Goal: Task Accomplishment & Management: Manage account settings

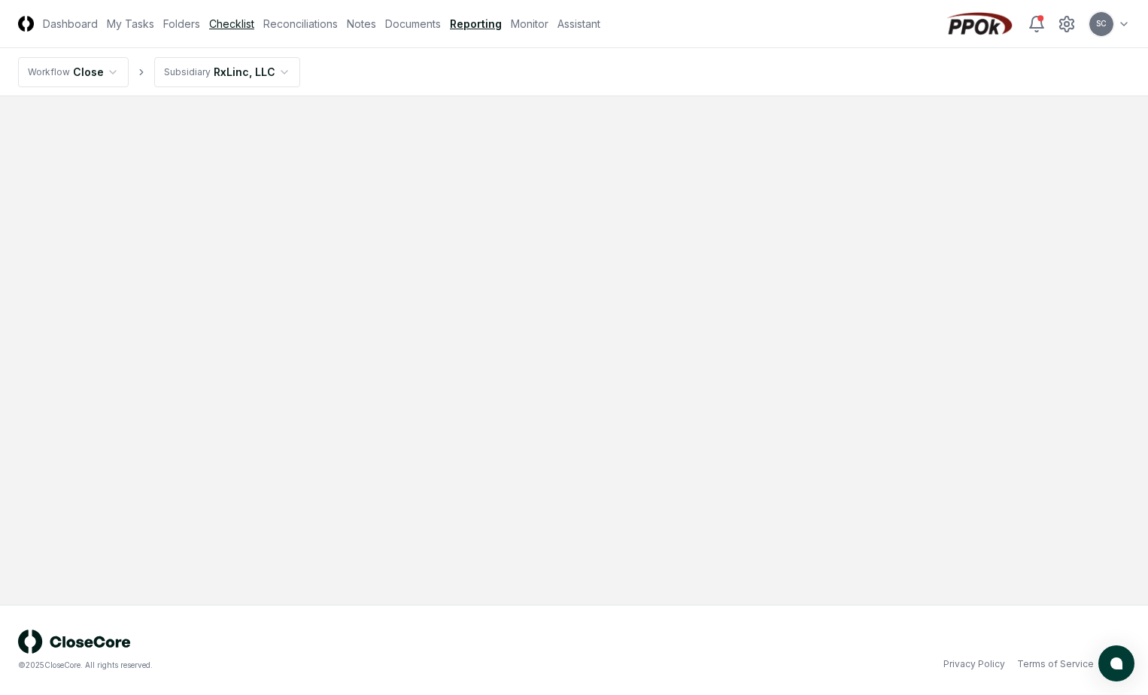
click at [232, 22] on link "Checklist" at bounding box center [231, 24] width 45 height 16
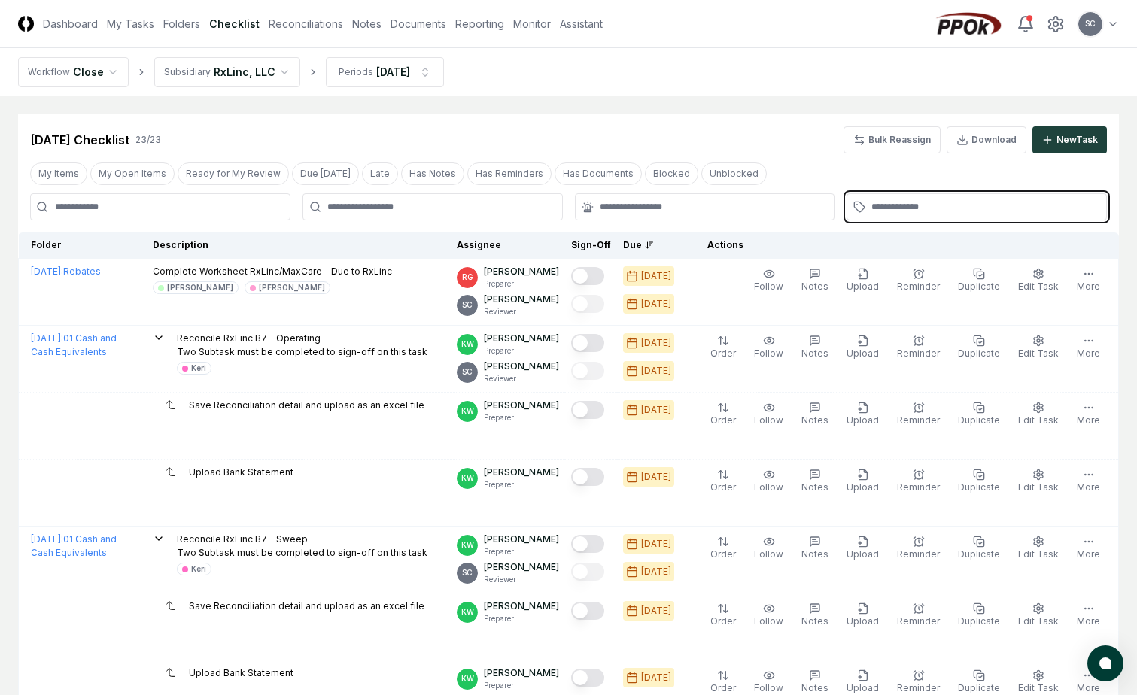
click at [420, 208] on input "text" at bounding box center [984, 207] width 226 height 14
click at [420, 202] on input "text" at bounding box center [984, 207] width 226 height 14
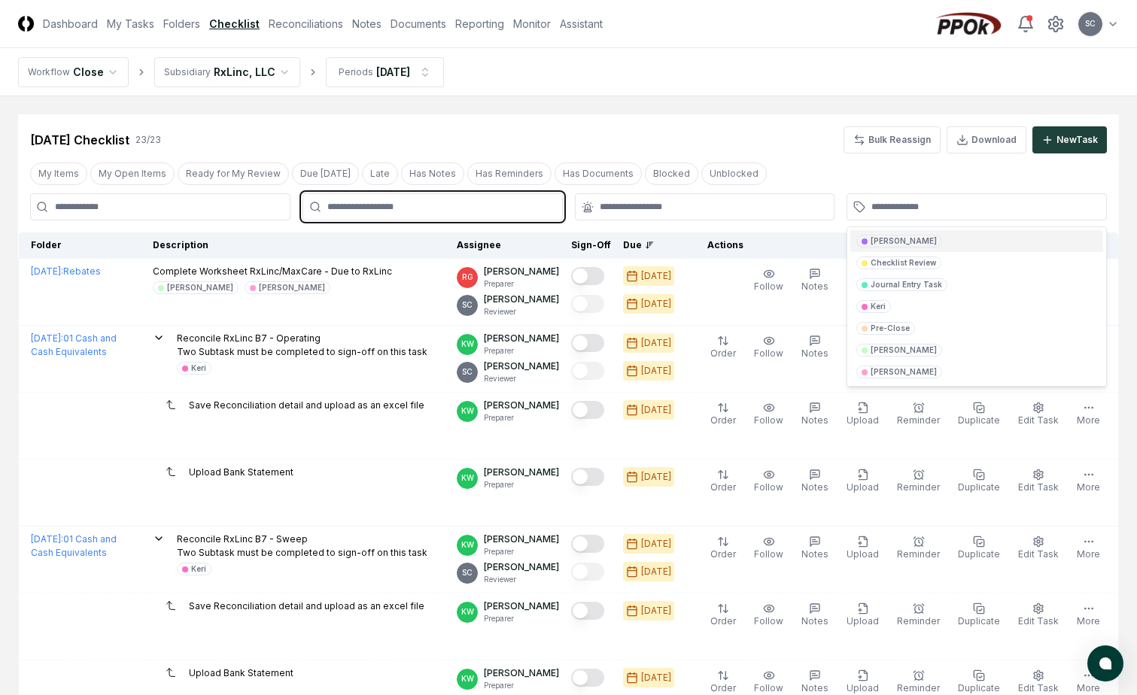
click at [420, 212] on input "text" at bounding box center [440, 207] width 226 height 14
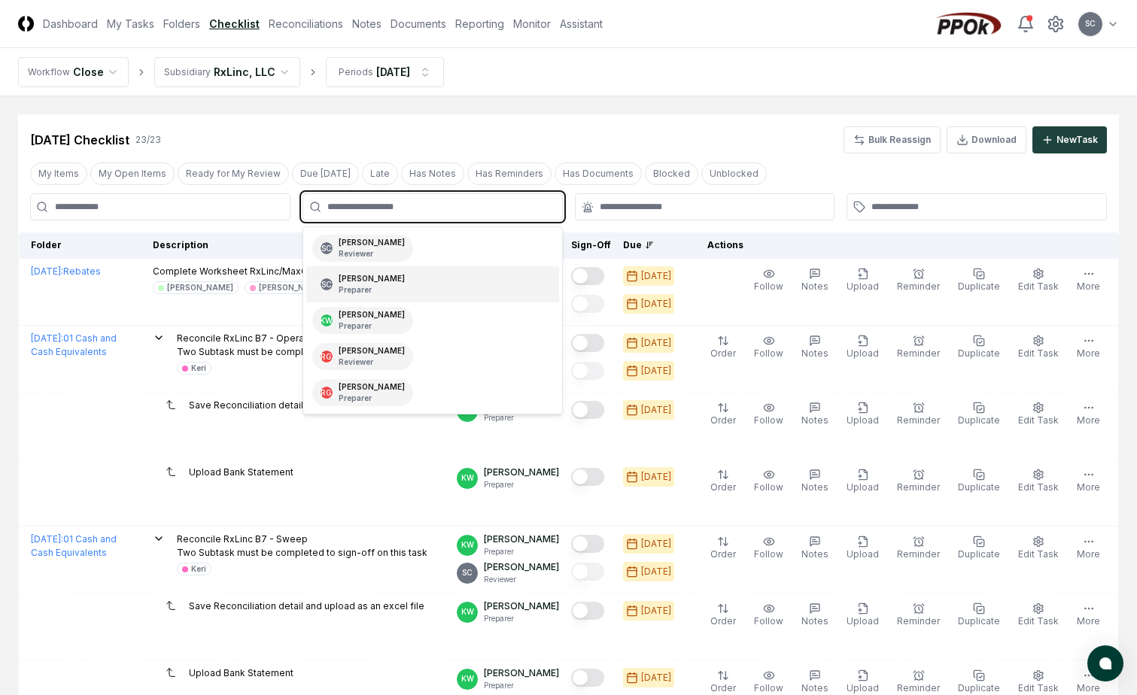
click at [364, 293] on p "Preparer" at bounding box center [372, 289] width 66 height 11
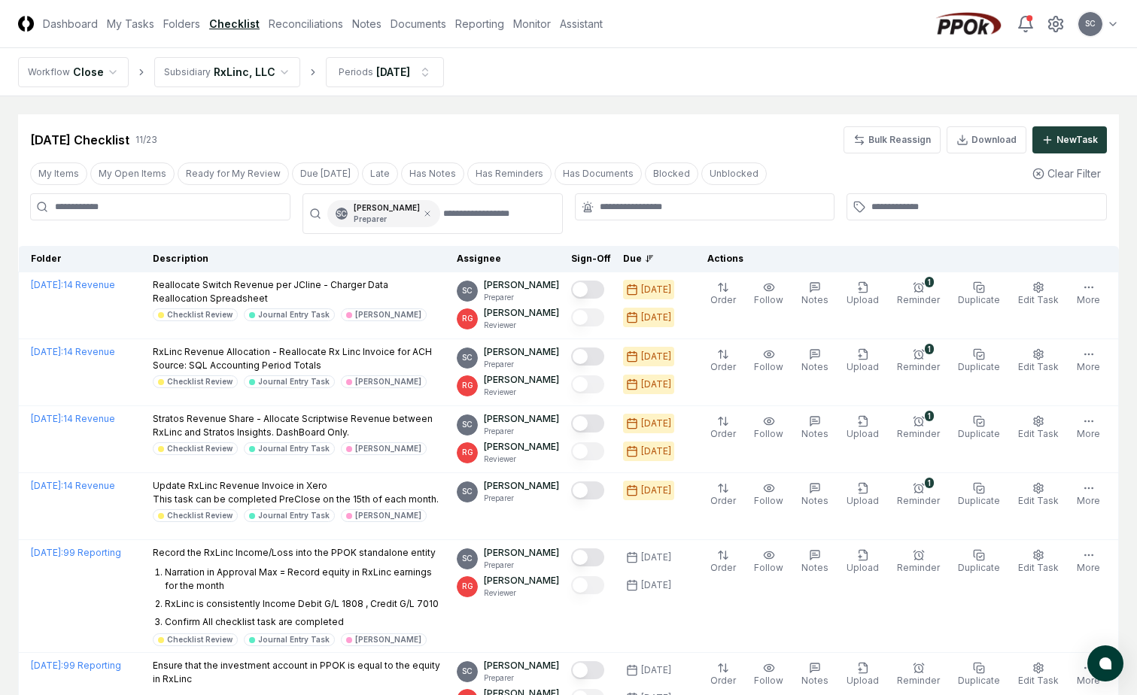
click at [228, 207] on input at bounding box center [160, 206] width 260 height 27
click at [296, 22] on link "Reconciliations" at bounding box center [306, 24] width 74 height 16
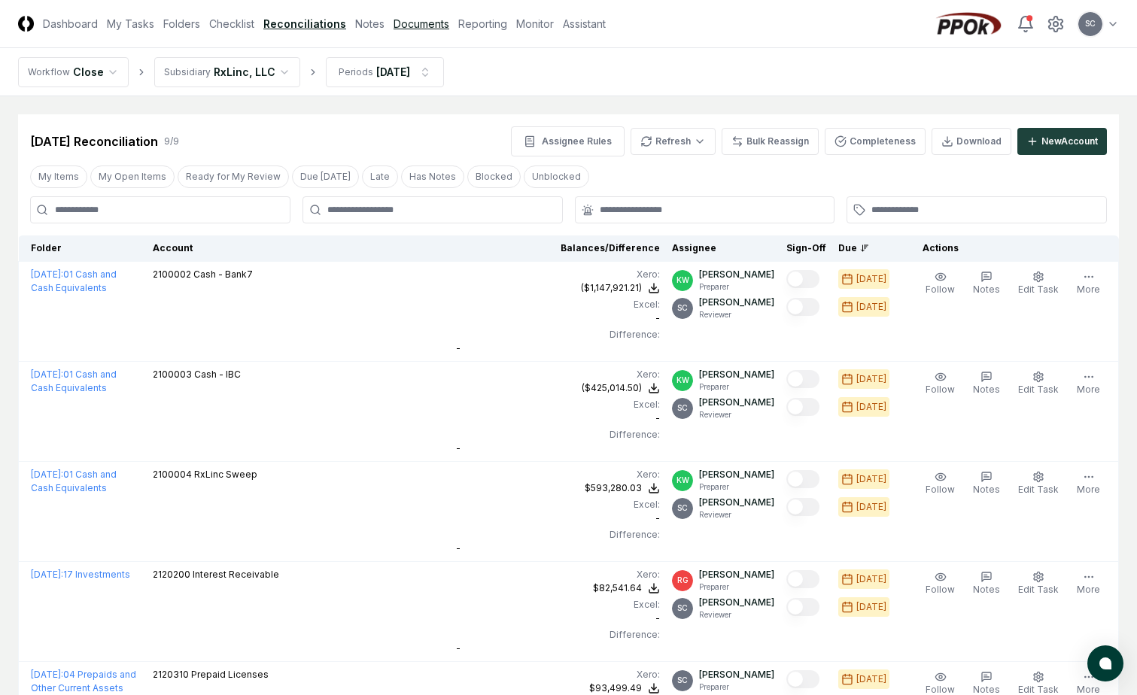
click at [418, 23] on link "Documents" at bounding box center [421, 24] width 56 height 16
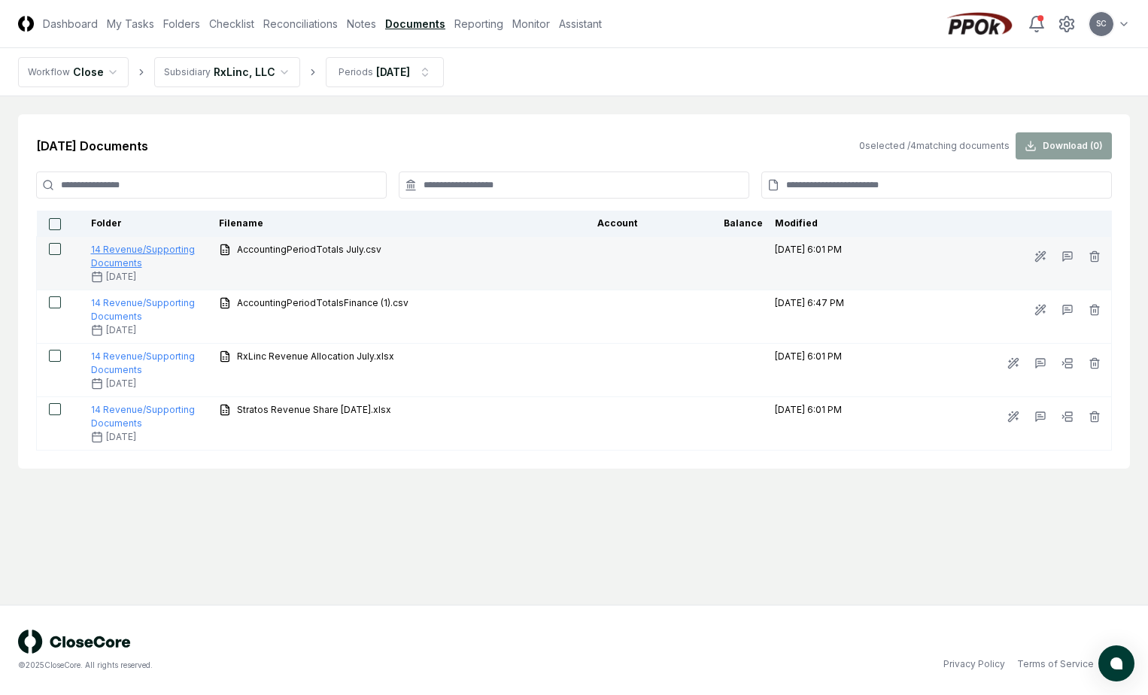
click at [117, 262] on span "14 Revenue/Supporting Documents" at bounding box center [143, 256] width 104 height 25
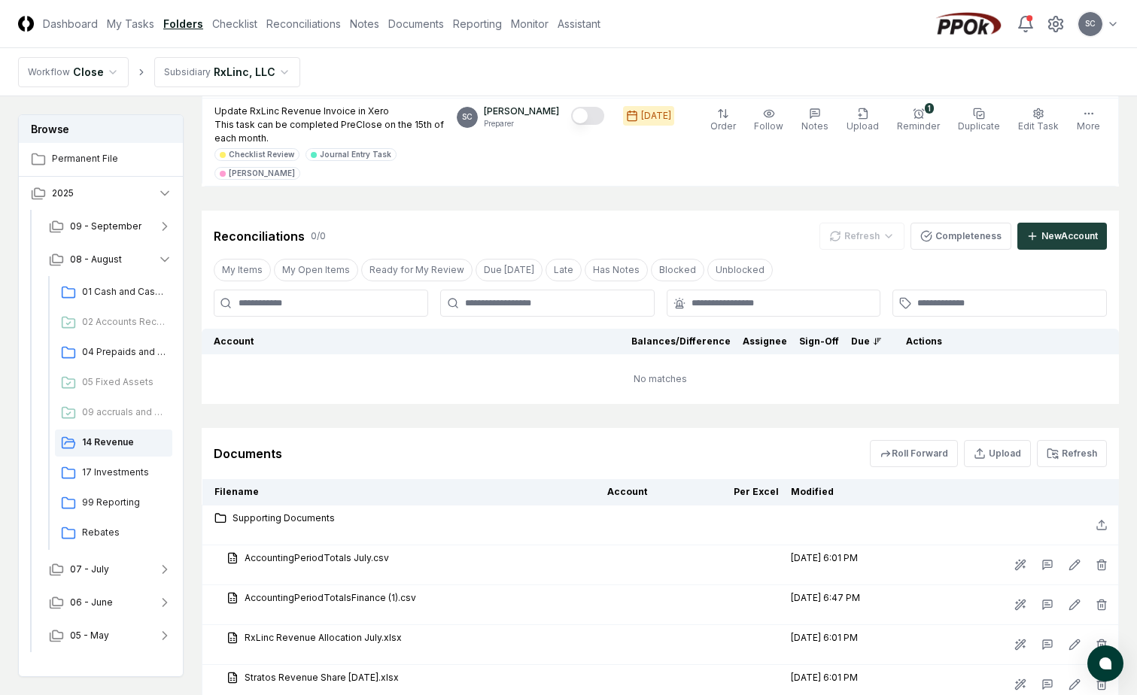
scroll to position [487, 0]
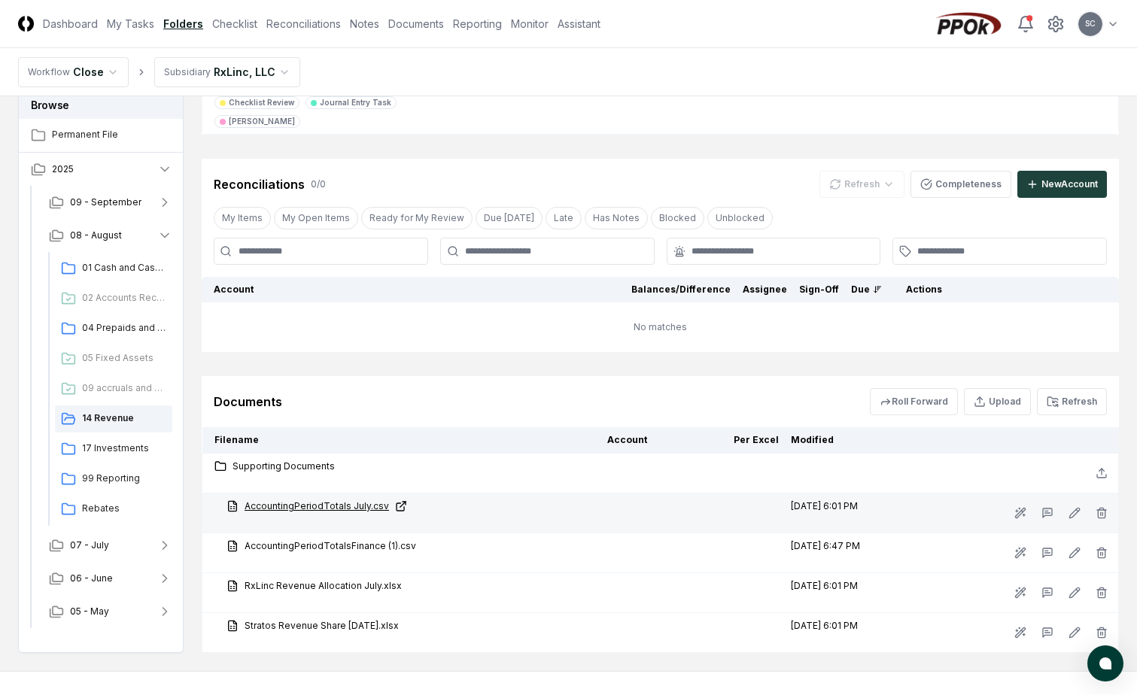
click at [299, 301] on link "AccountingPeriodTotals July.csv" at bounding box center [410, 506] width 369 height 14
click at [420, 301] on icon "button" at bounding box center [1101, 513] width 12 height 12
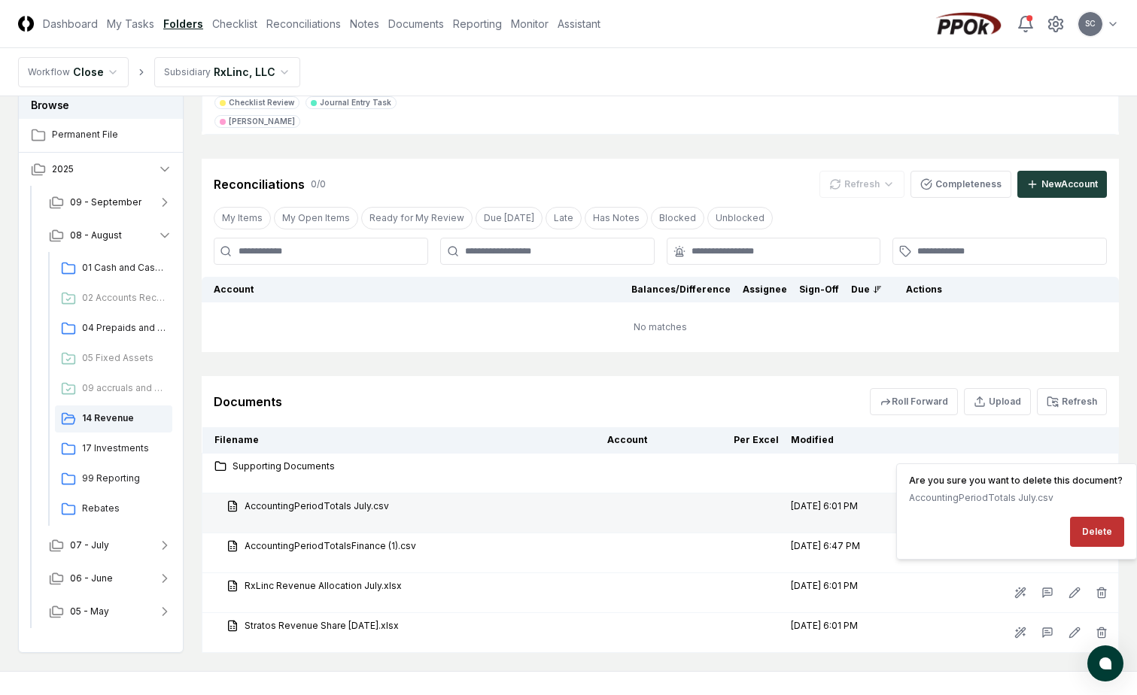
click at [420, 301] on button "Delete" at bounding box center [1097, 532] width 54 height 30
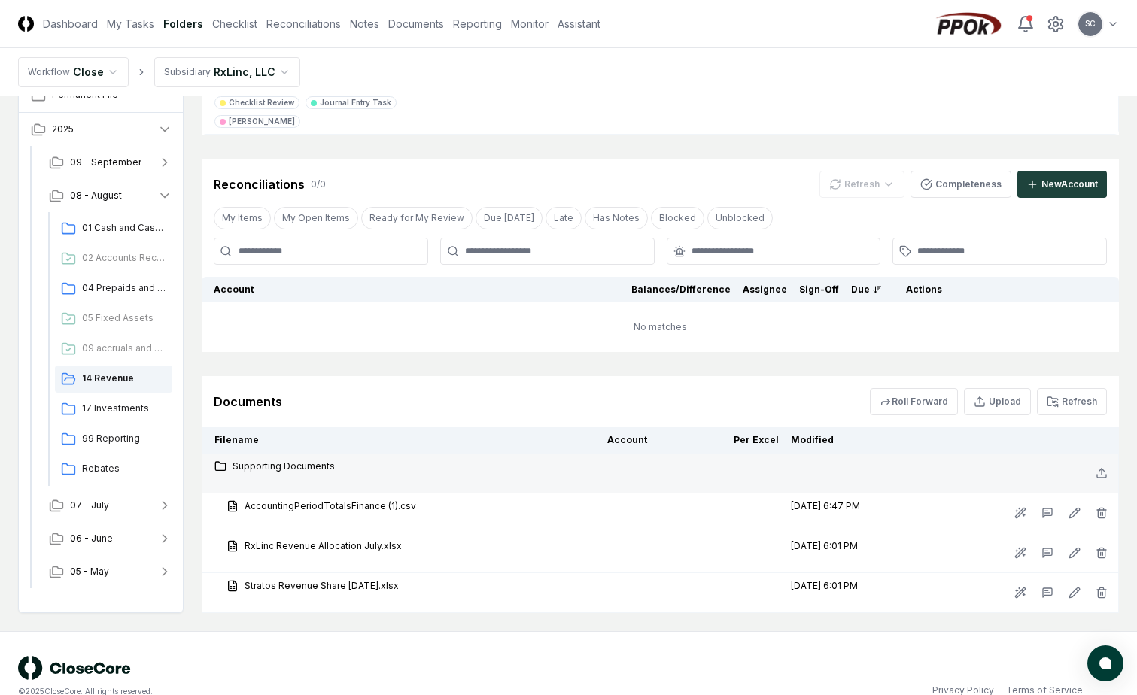
scroll to position [447, 0]
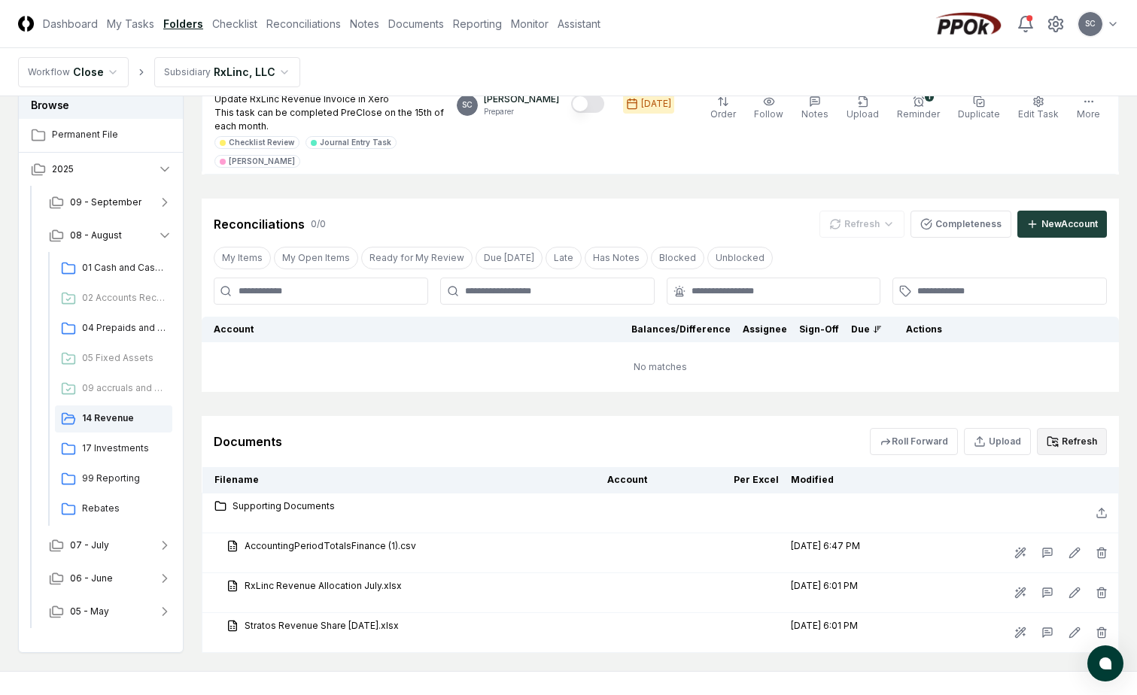
click at [420, 301] on button "Refresh" at bounding box center [1072, 441] width 70 height 27
click at [420, 301] on button "Upload" at bounding box center [997, 441] width 67 height 27
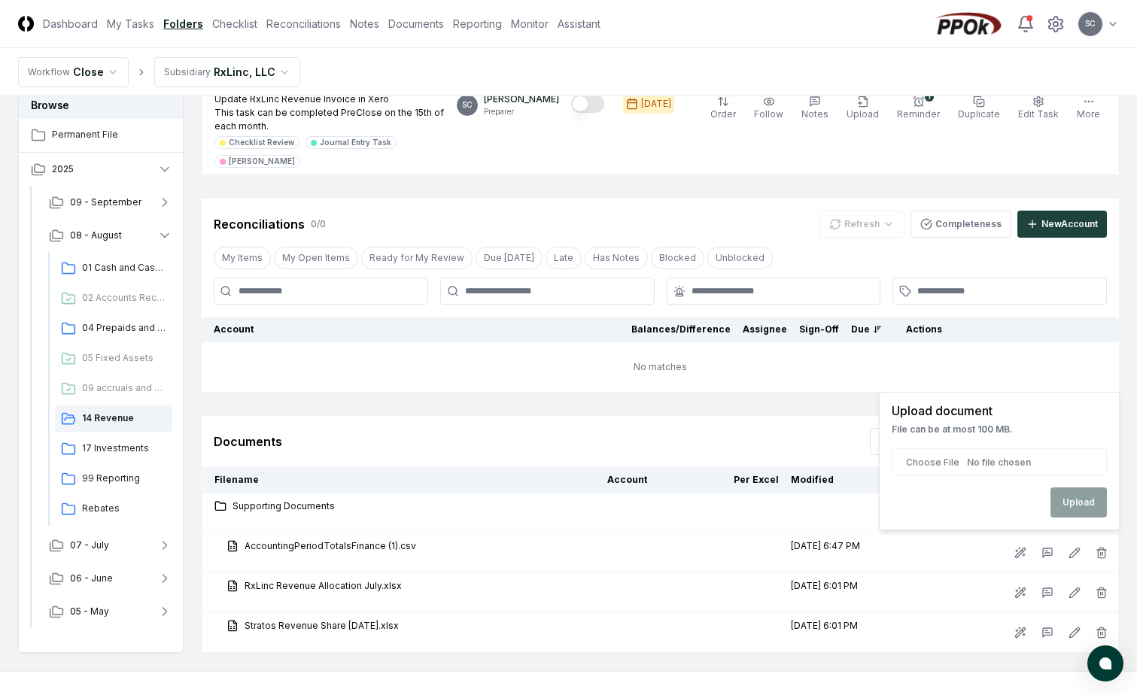
click at [420, 301] on input "file" at bounding box center [998, 461] width 215 height 27
type input "**********"
click at [420, 301] on button "Upload" at bounding box center [1078, 502] width 56 height 30
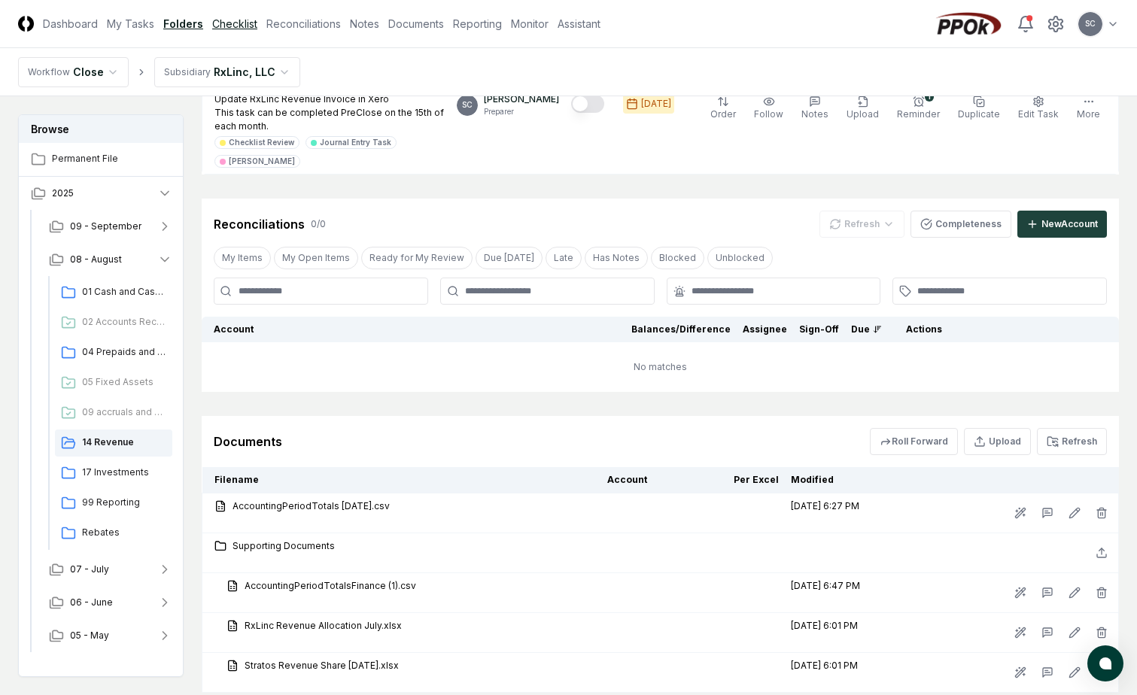
click at [232, 31] on link "Checklist" at bounding box center [234, 24] width 45 height 16
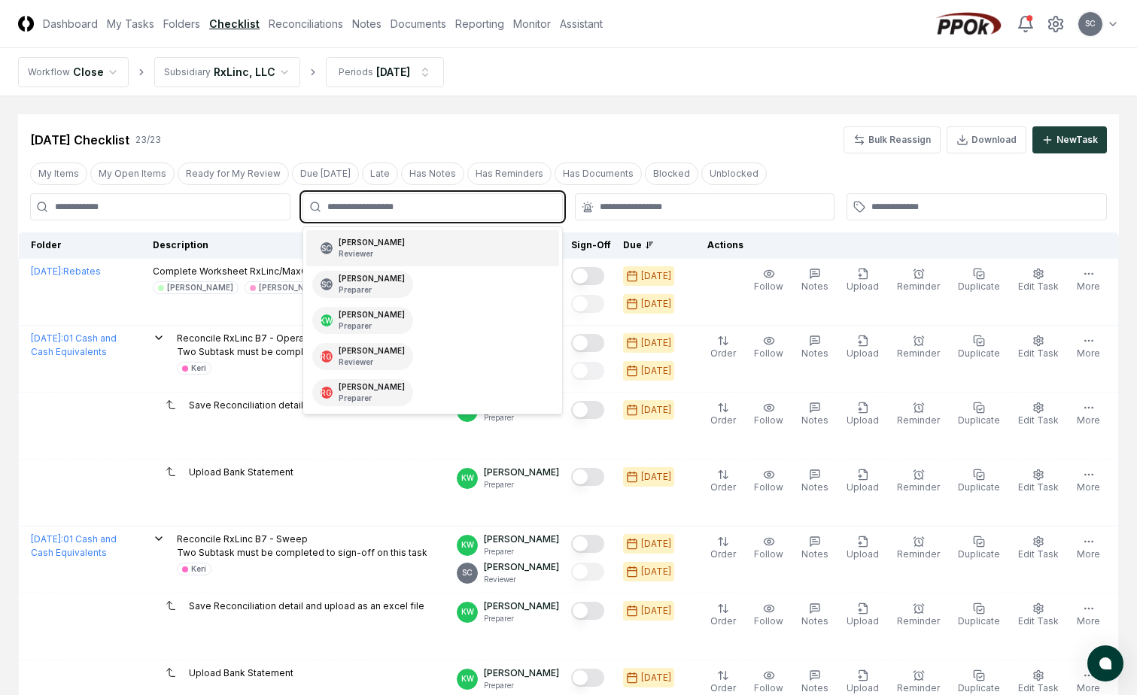
click at [369, 206] on input "text" at bounding box center [440, 207] width 226 height 14
click at [357, 278] on div "[PERSON_NAME] Preparer" at bounding box center [372, 284] width 66 height 23
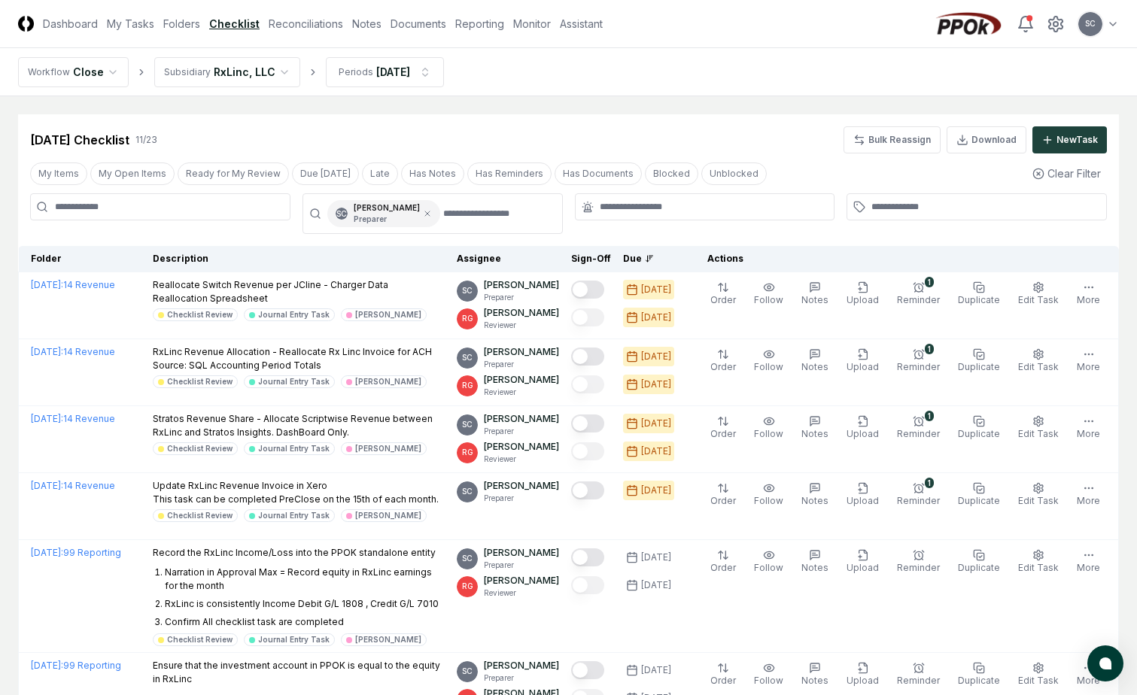
click at [123, 227] on div at bounding box center [160, 213] width 260 height 41
click at [227, 24] on link "Checklist" at bounding box center [234, 24] width 50 height 16
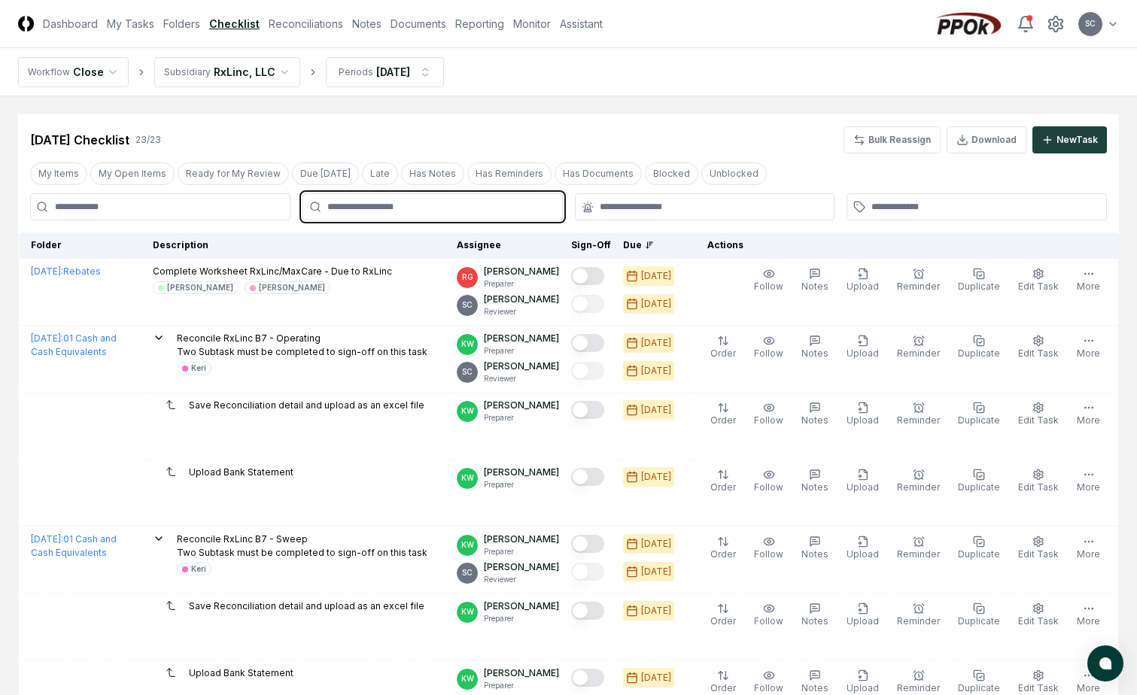
click at [420, 204] on input "text" at bounding box center [440, 207] width 226 height 14
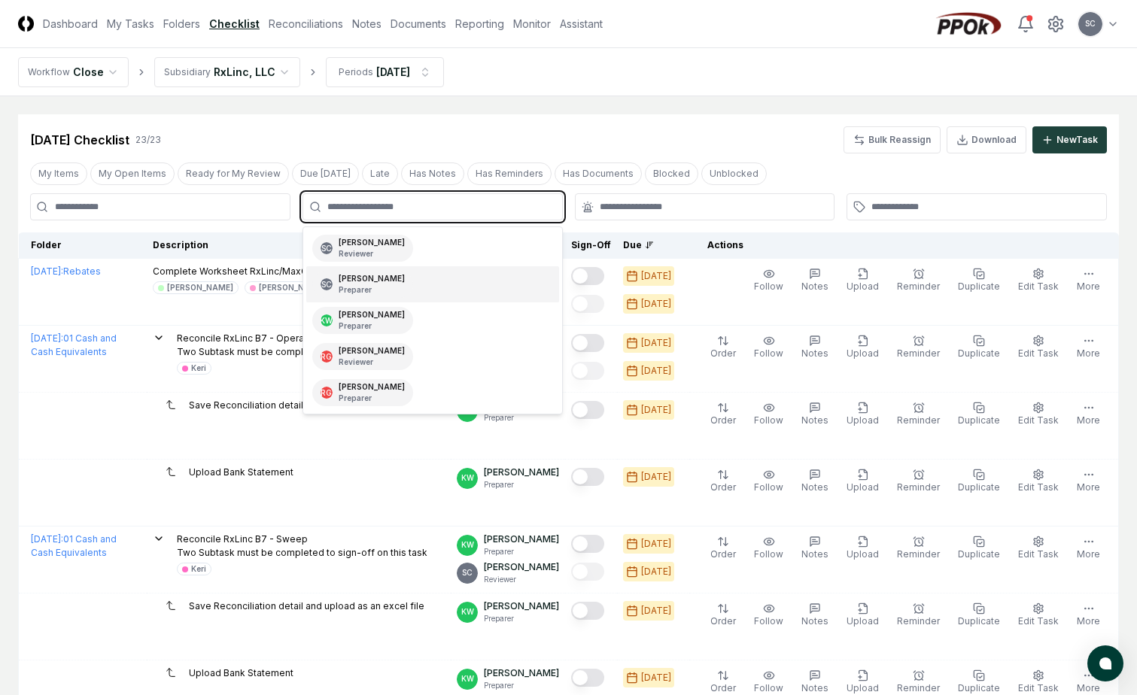
click at [361, 285] on p "Preparer" at bounding box center [372, 289] width 66 height 11
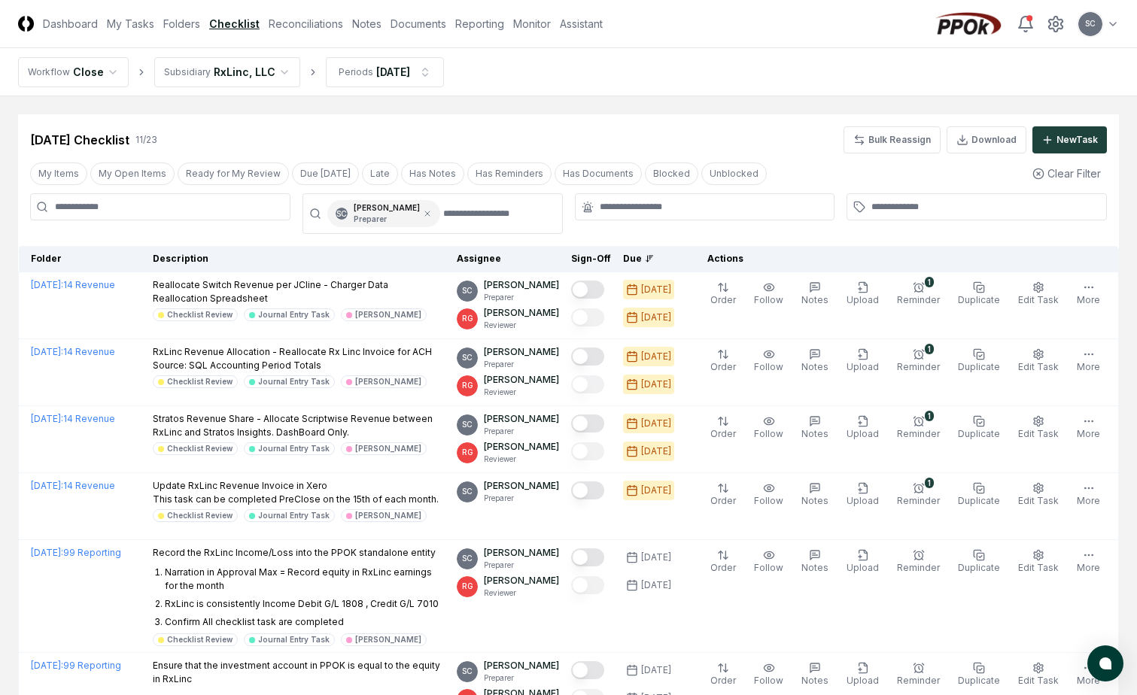
click at [71, 232] on div at bounding box center [160, 213] width 260 height 41
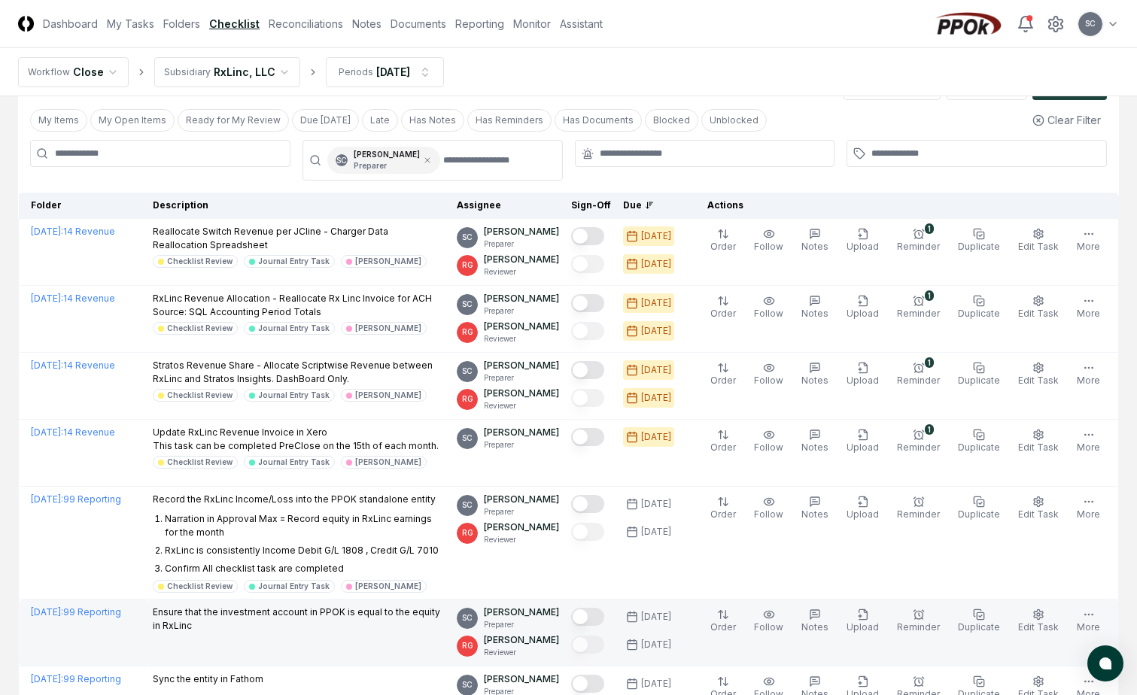
scroll to position [33, 0]
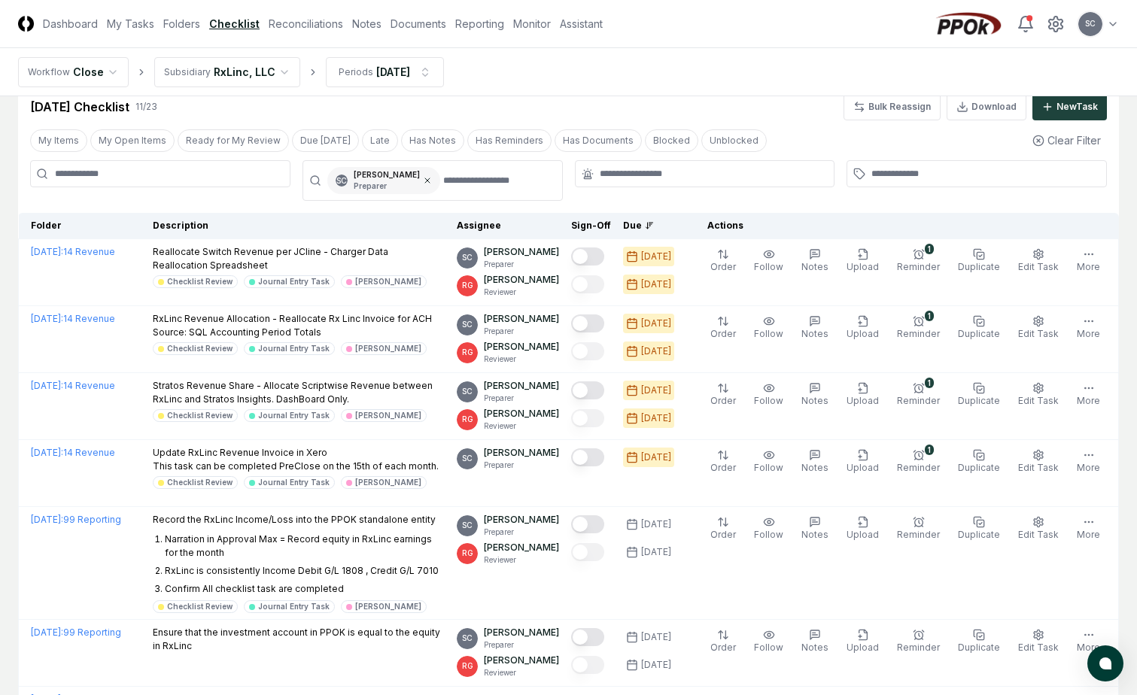
click at [420, 178] on icon at bounding box center [427, 180] width 9 height 9
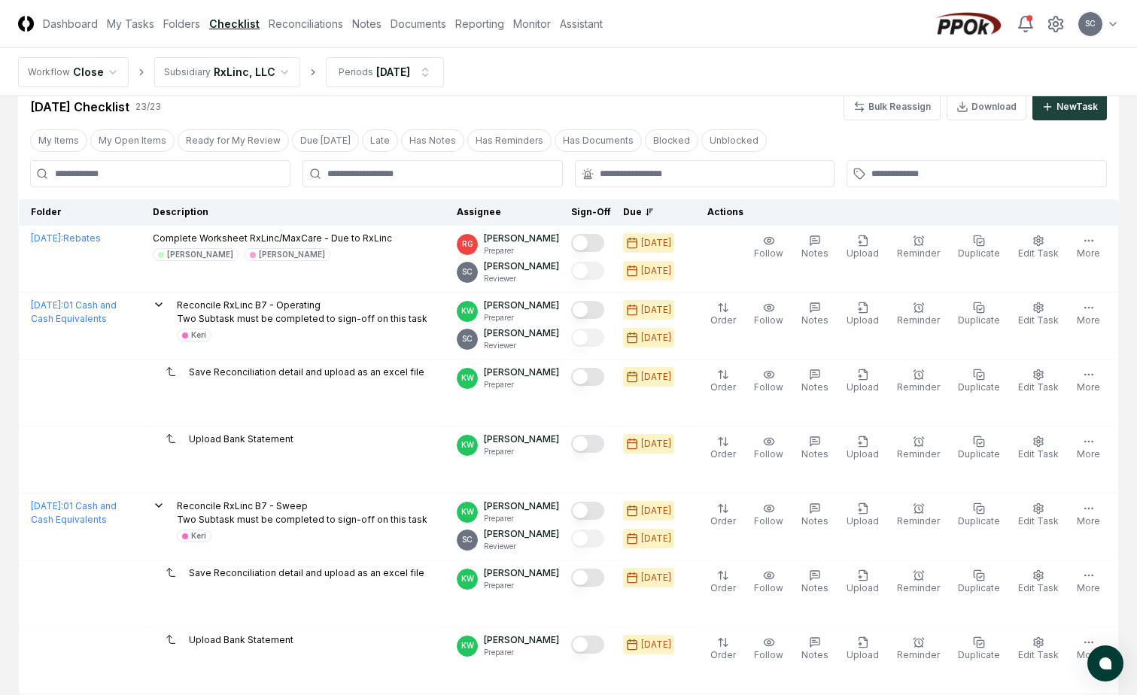
click at [238, 20] on link "Checklist" at bounding box center [234, 24] width 50 height 16
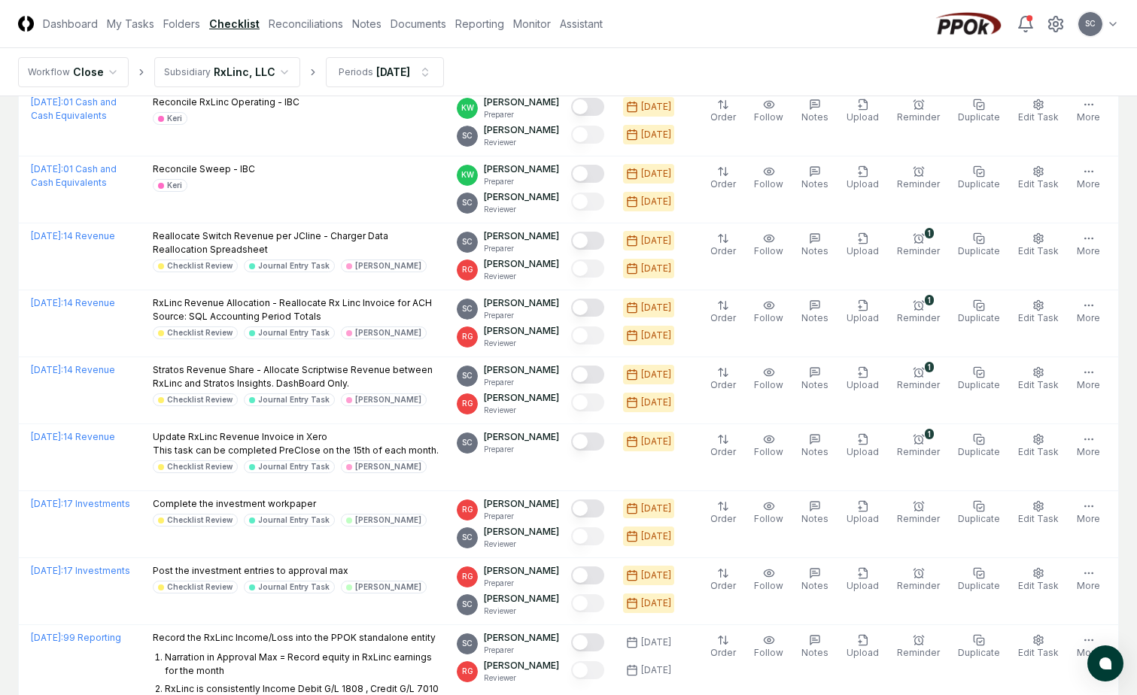
scroll to position [280, 0]
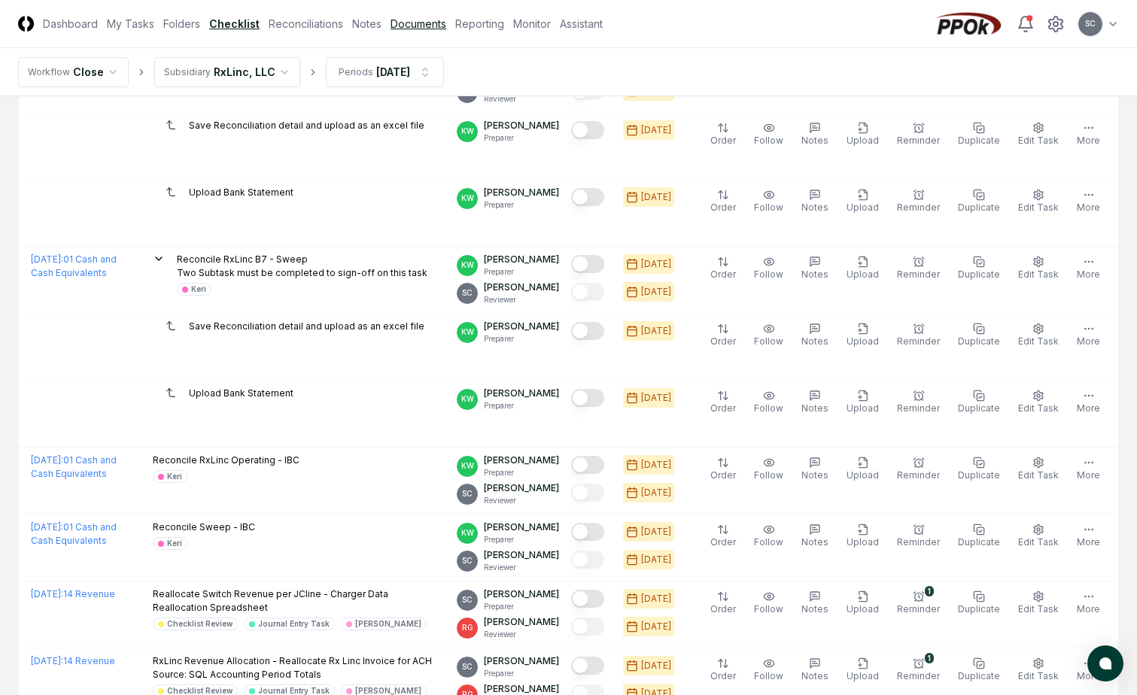
click at [419, 23] on link "Documents" at bounding box center [418, 24] width 56 height 16
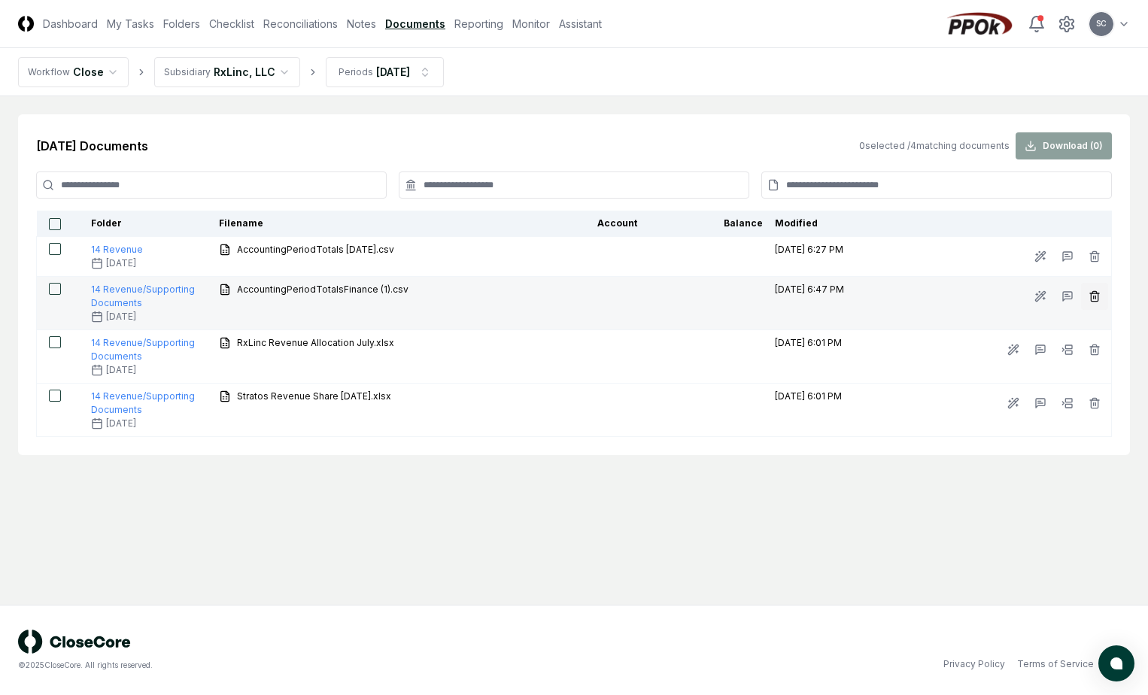
click at [420, 296] on line "button" at bounding box center [1095, 297] width 0 height 3
click at [420, 301] on button "Delete" at bounding box center [1108, 381] width 54 height 30
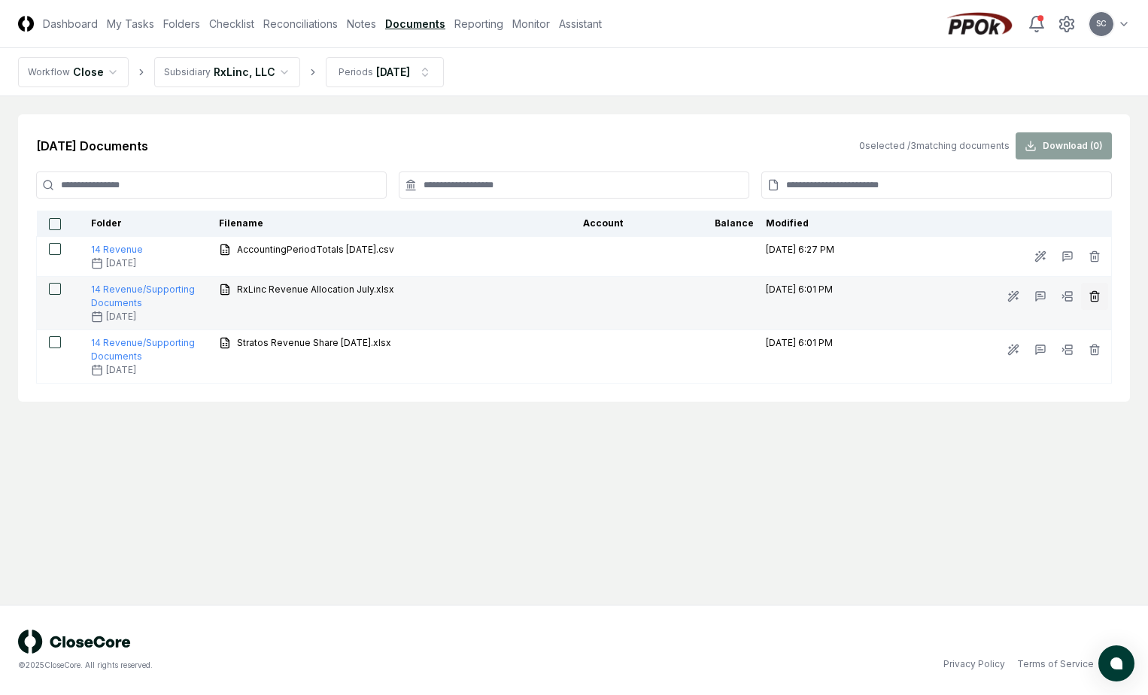
click at [420, 299] on icon "button" at bounding box center [1094, 297] width 7 height 8
click at [420, 301] on button "Delete" at bounding box center [1108, 381] width 54 height 30
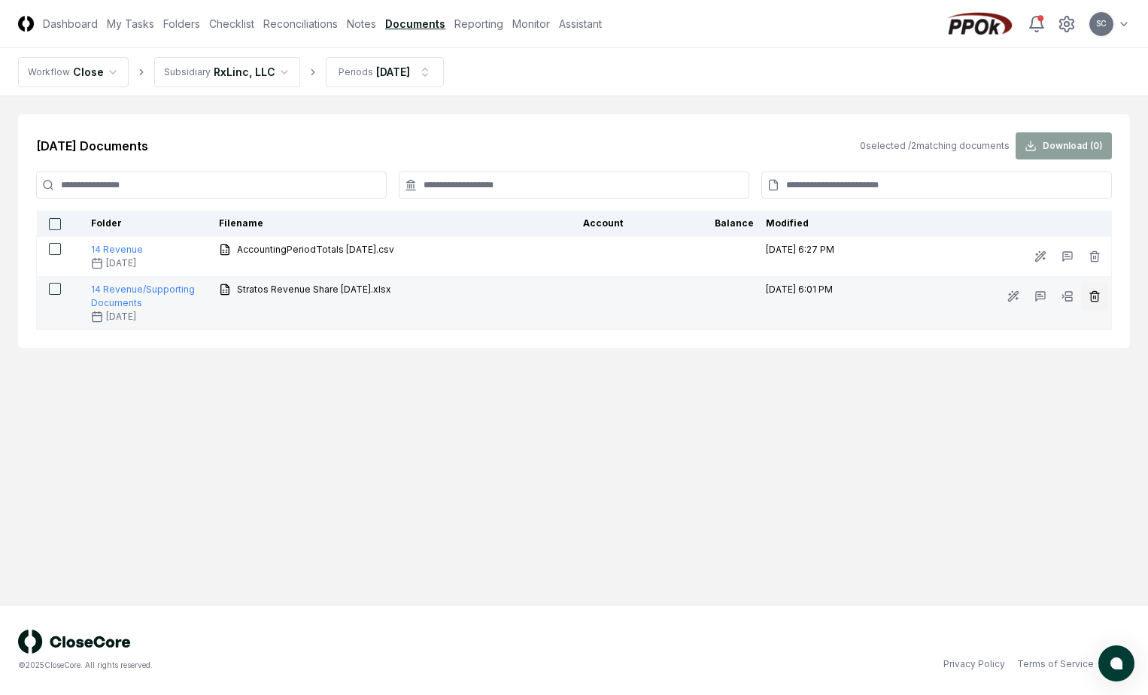
click at [420, 294] on icon "button" at bounding box center [1095, 296] width 12 height 12
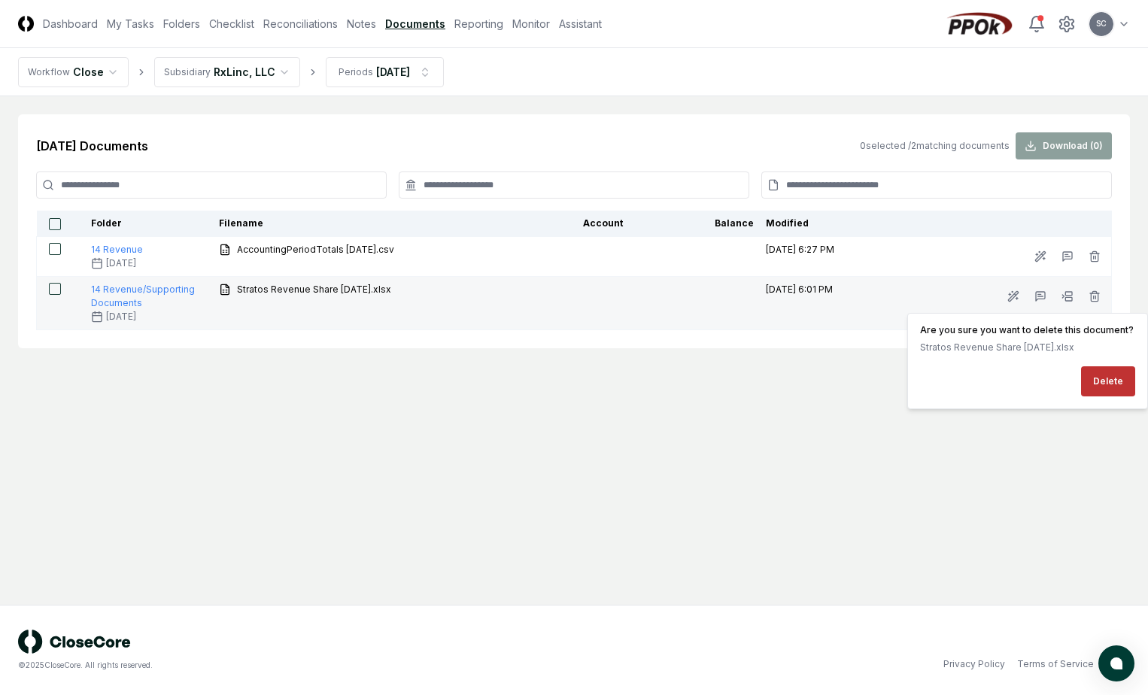
click at [420, 301] on button "Delete" at bounding box center [1108, 381] width 54 height 30
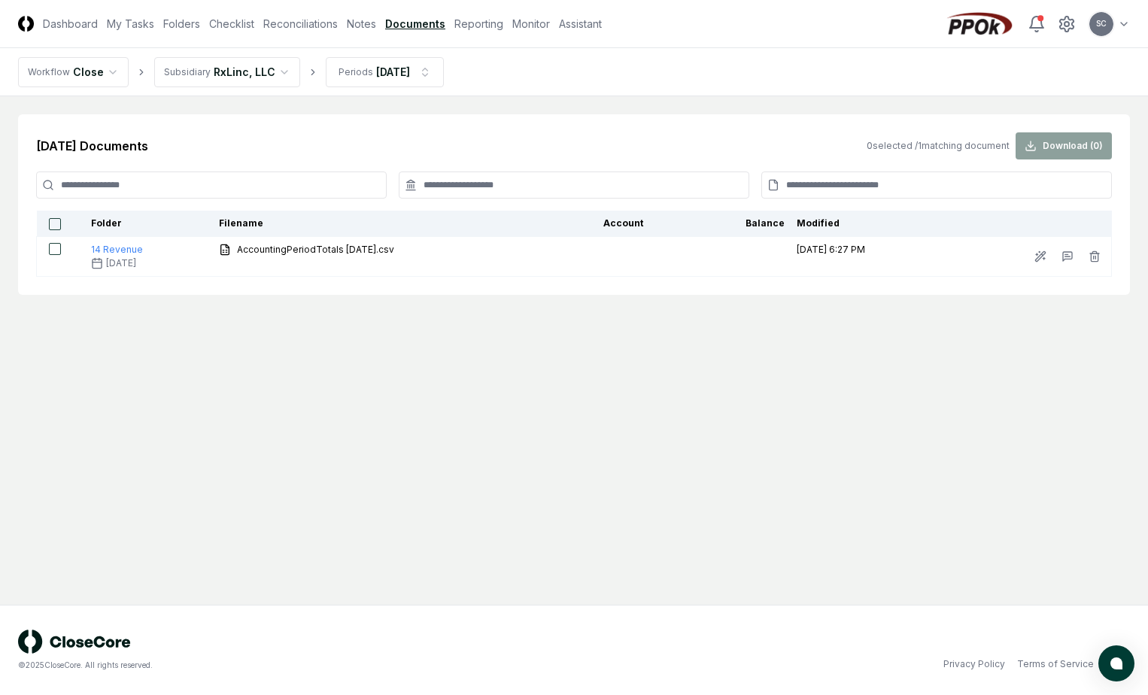
click at [420, 301] on main "[DATE] Documents 0 selected / 1 matching document Download ( 0 ) Folder Filenam…" at bounding box center [574, 350] width 1148 height 509
click at [240, 20] on link "Checklist" at bounding box center [231, 24] width 45 height 16
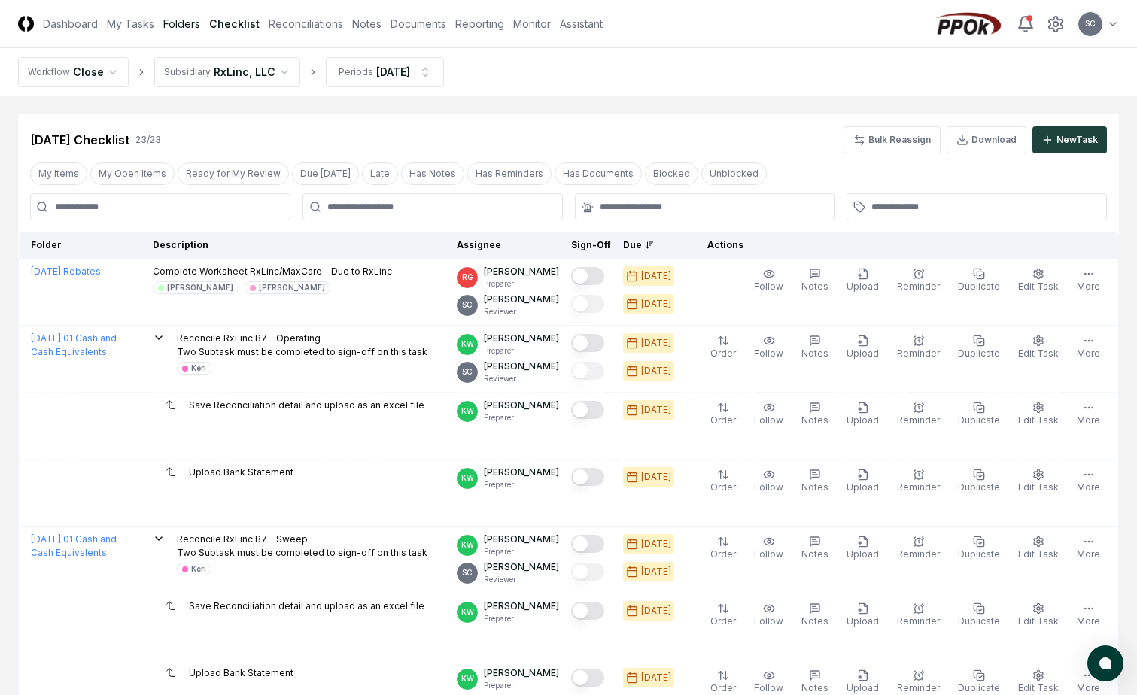
click at [185, 24] on link "Folders" at bounding box center [181, 24] width 37 height 16
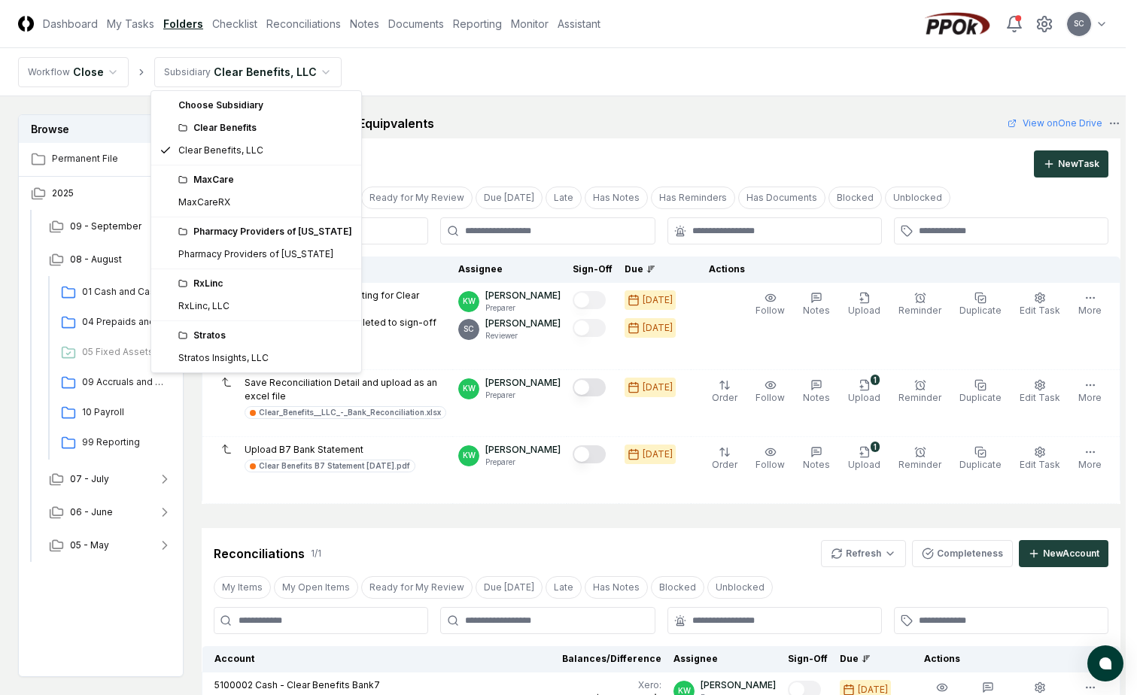
click at [231, 75] on html "CloseCore Dashboard My Tasks Folders Checklist Reconciliations Notes Documents …" at bounding box center [568, 591] width 1137 height 1182
click at [420, 132] on html "CloseCore Dashboard My Tasks Folders Checklist Reconciliations Notes Documents …" at bounding box center [568, 591] width 1137 height 1182
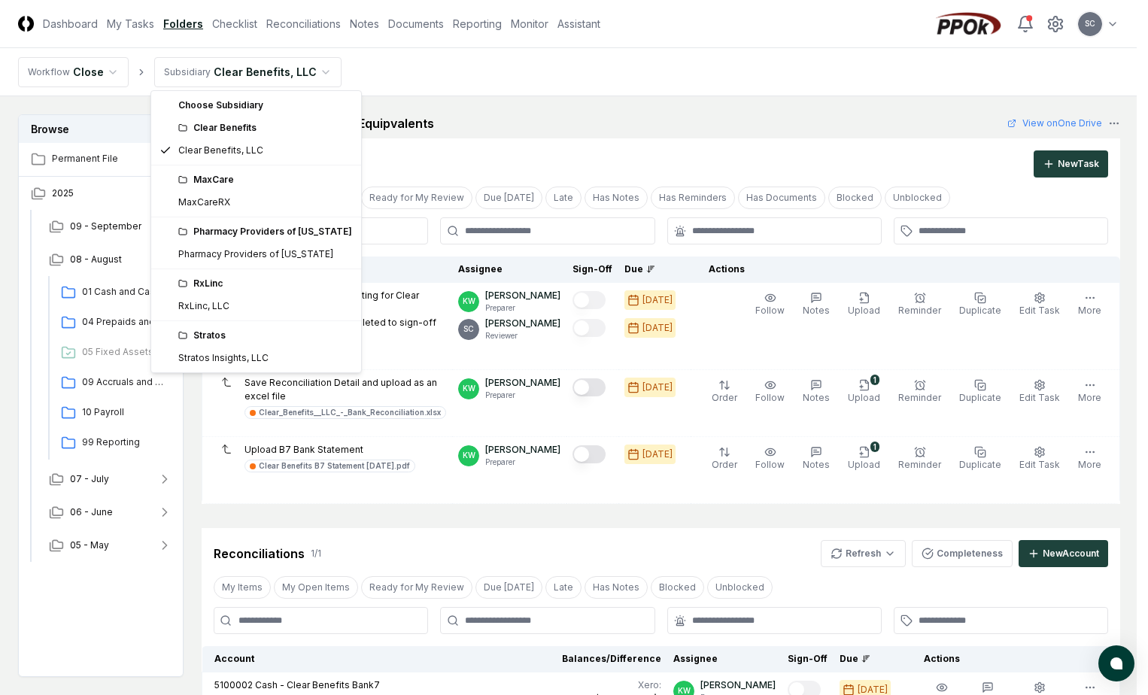
click at [253, 68] on html "CloseCore Dashboard My Tasks Folders Checklist Reconciliations Notes Documents …" at bounding box center [574, 591] width 1148 height 1182
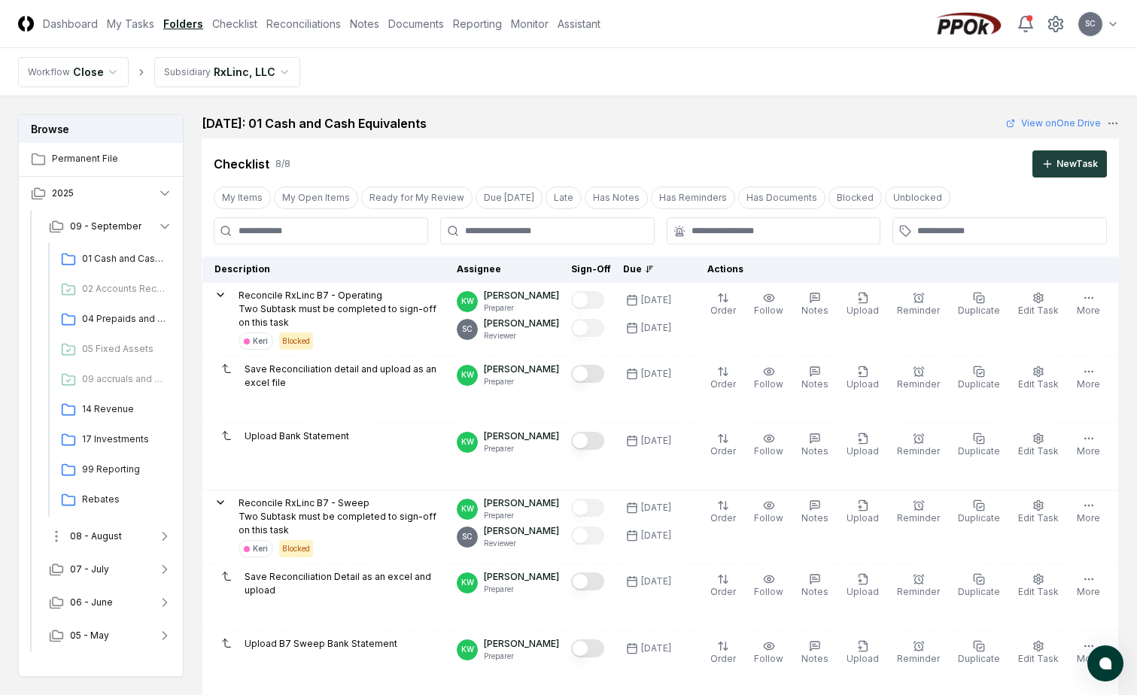
click at [93, 301] on span "08 - August" at bounding box center [96, 537] width 52 height 14
click at [106, 301] on span "14 Revenue" at bounding box center [124, 409] width 84 height 14
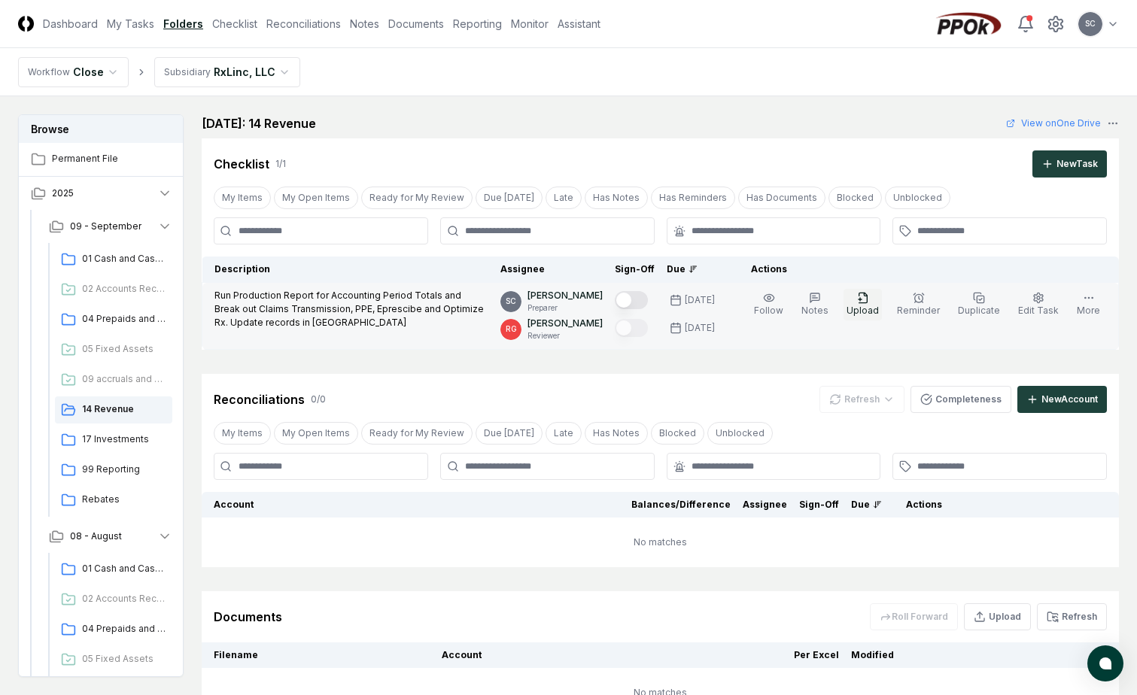
click at [420, 301] on icon "button" at bounding box center [863, 298] width 12 height 12
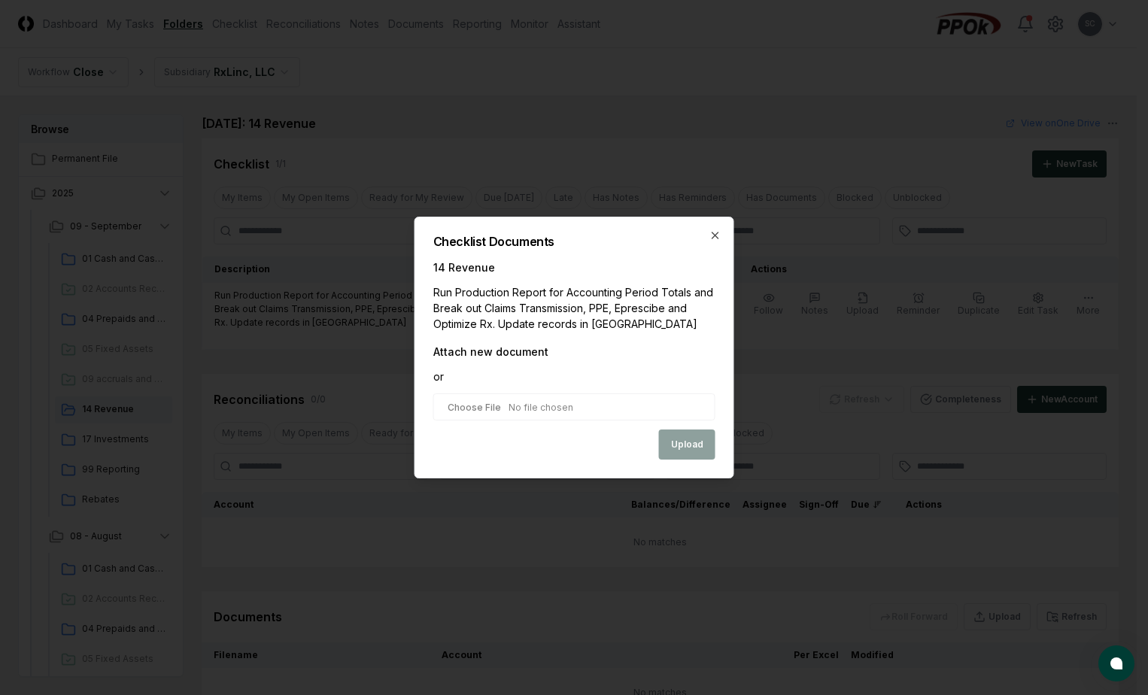
click at [420, 301] on input "file" at bounding box center [574, 406] width 282 height 27
type input "**********"
click at [420, 301] on button "Upload" at bounding box center [687, 446] width 56 height 30
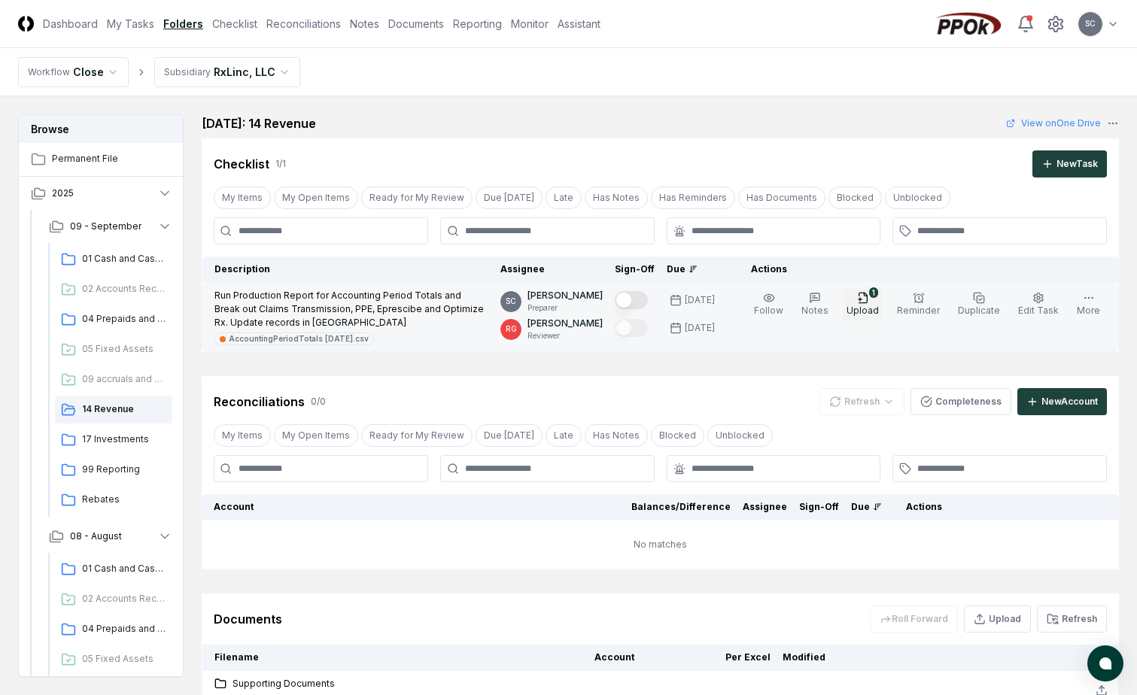
click at [420, 301] on span "Upload" at bounding box center [862, 310] width 32 height 11
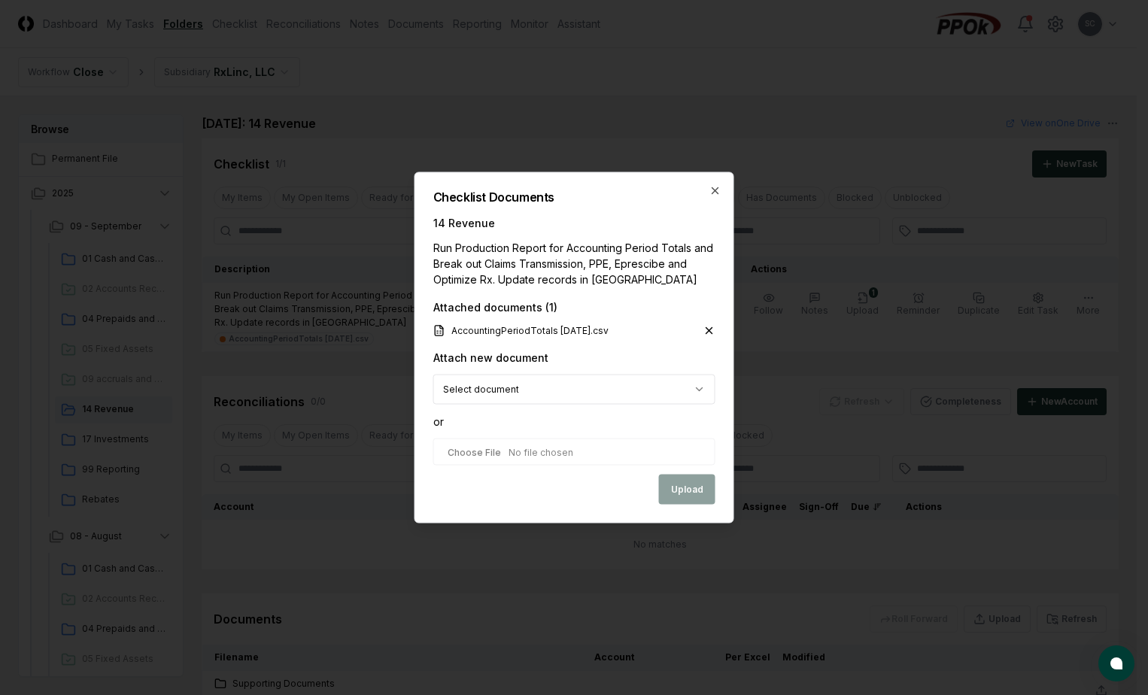
click at [420, 301] on input "file" at bounding box center [574, 452] width 282 height 27
type input "**********"
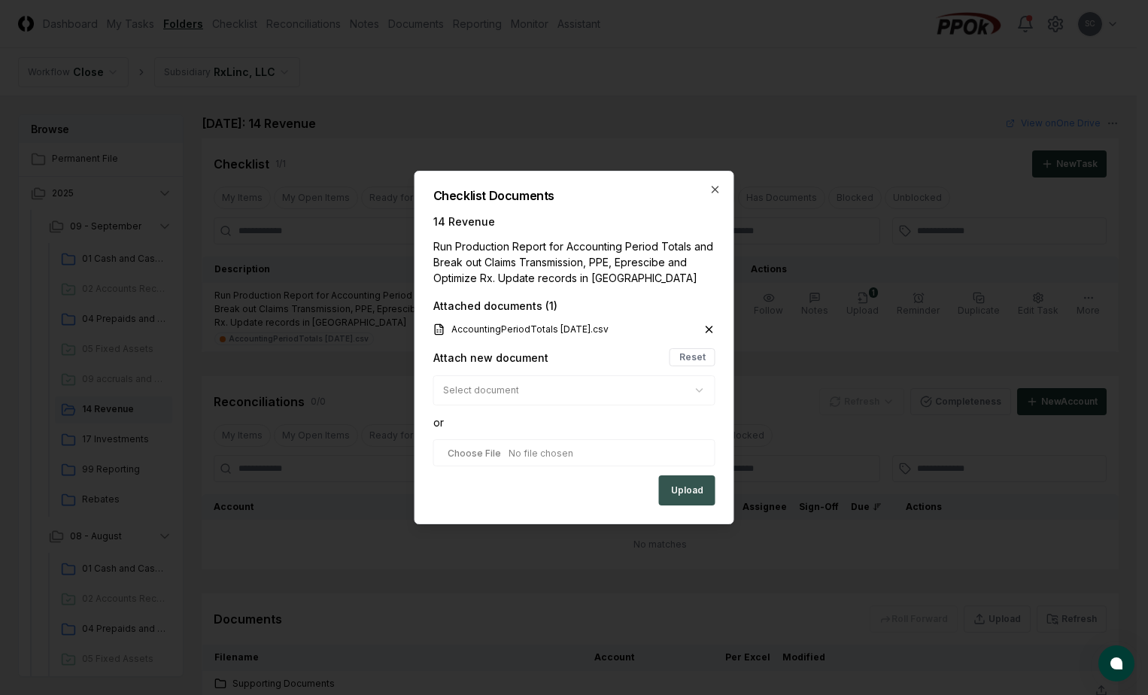
click at [420, 301] on button "Upload" at bounding box center [687, 490] width 56 height 30
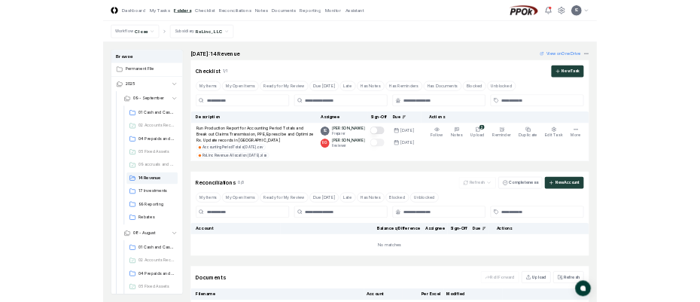
scroll to position [223, 0]
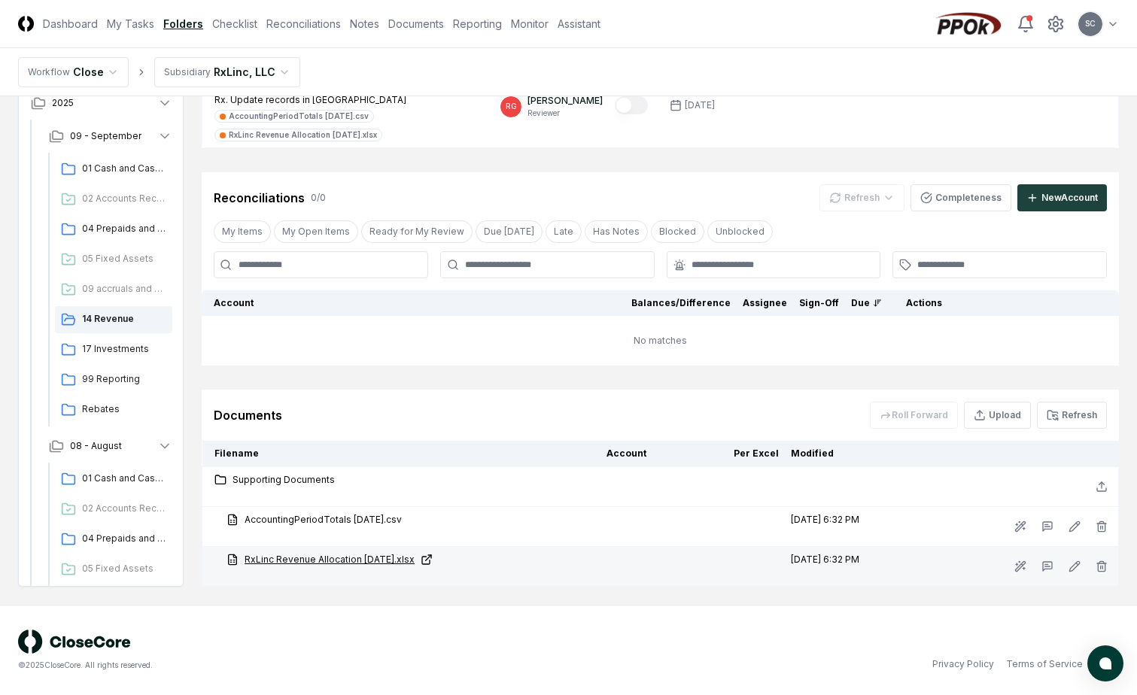
click at [296, 301] on link "RxLinc Revenue Allocation [DATE].xlsx" at bounding box center [410, 560] width 368 height 14
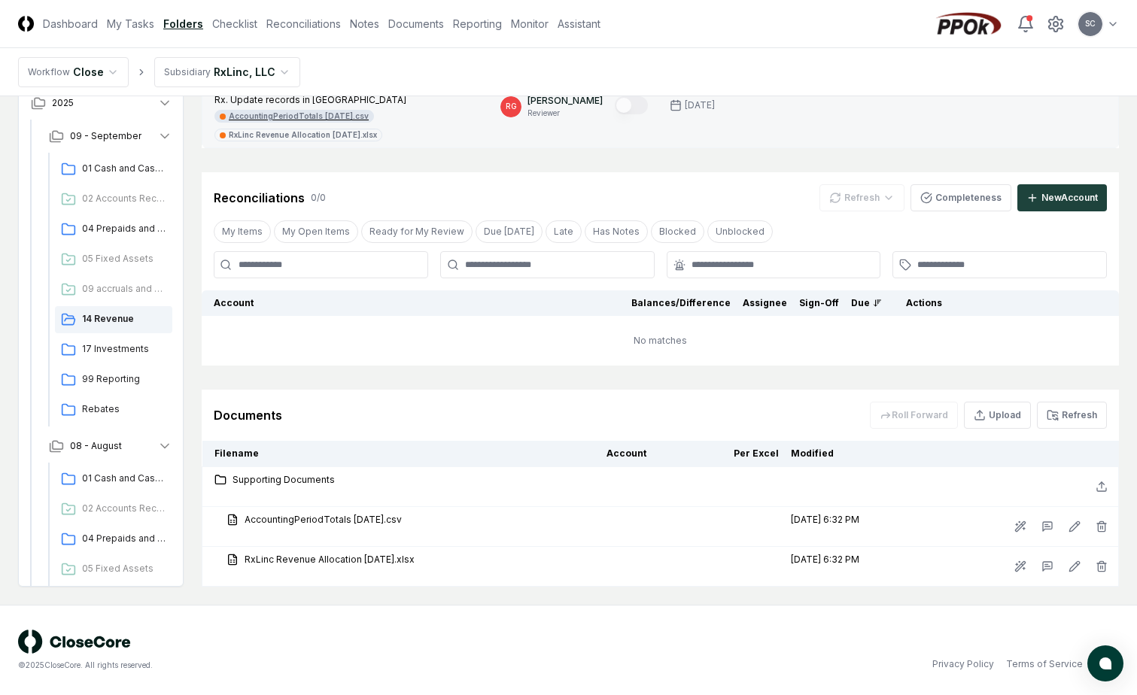
click at [302, 114] on div "AccountingPeriodTotals [DATE].csv" at bounding box center [299, 116] width 140 height 11
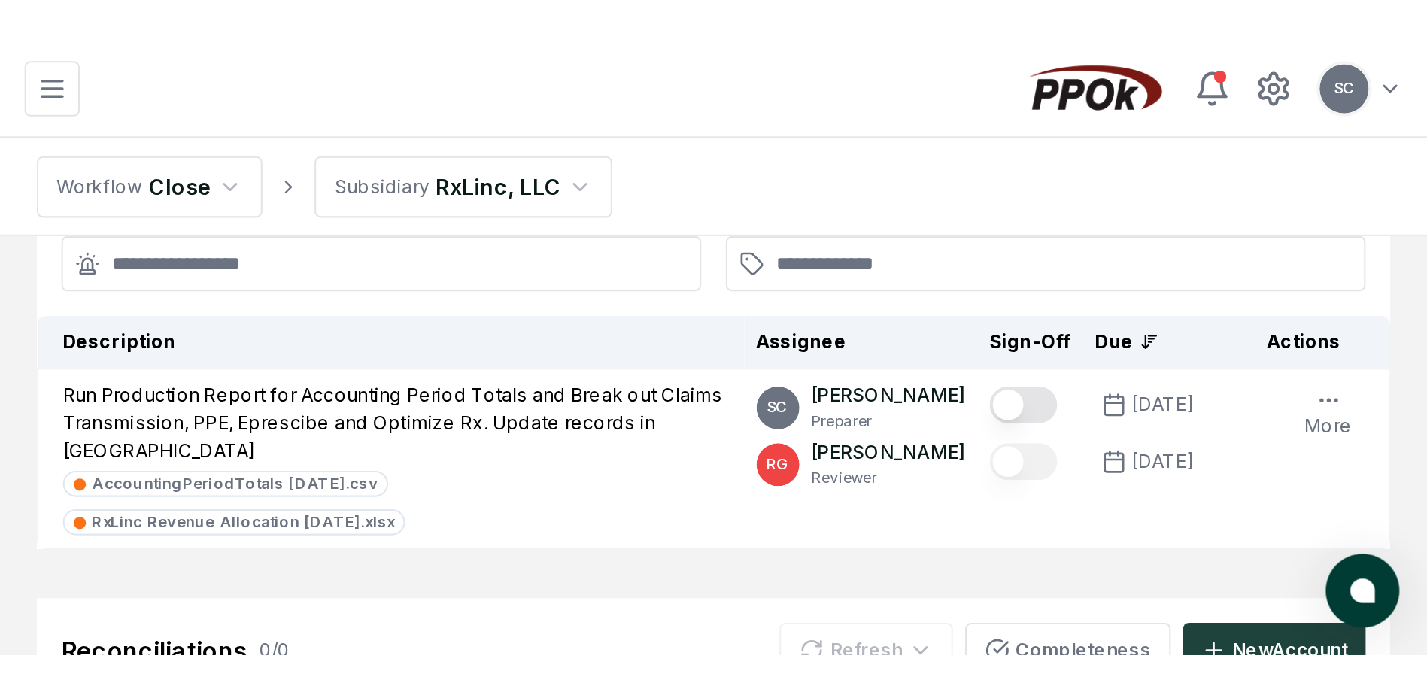
scroll to position [202, 0]
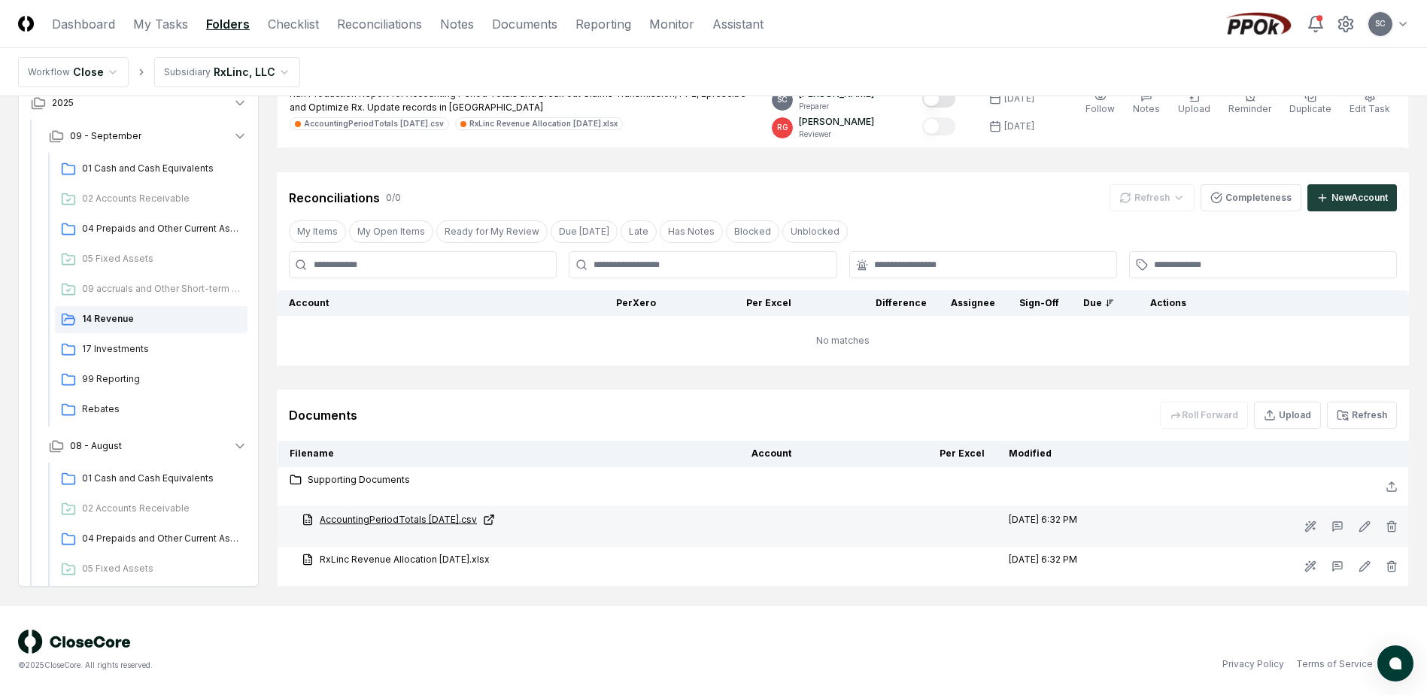
click at [366, 301] on link "AccountingPeriodTotals [DATE].csv" at bounding box center [515, 520] width 426 height 14
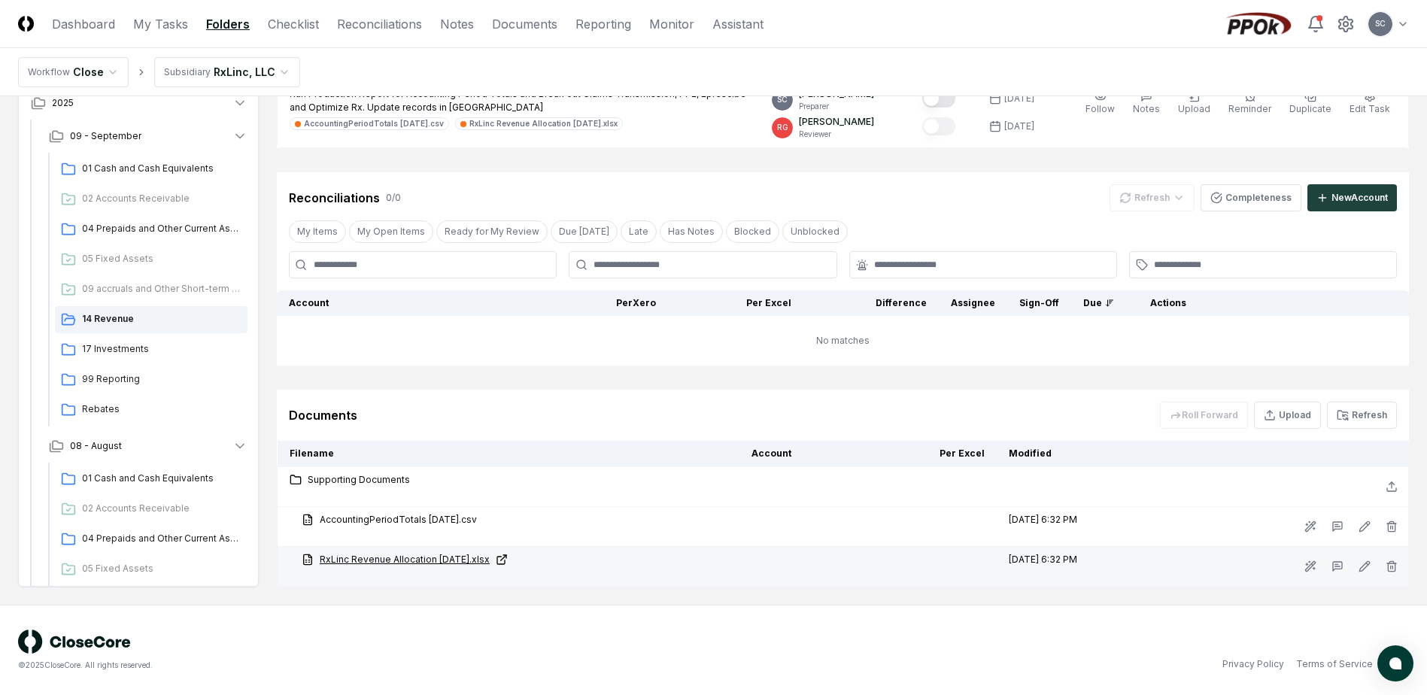
click at [420, 301] on link "RxLinc Revenue Allocation [DATE].xlsx" at bounding box center [515, 560] width 426 height 14
click at [420, 301] on icon "button" at bounding box center [1391, 563] width 9 height 0
click at [420, 301] on button "Delete" at bounding box center [1387, 651] width 54 height 30
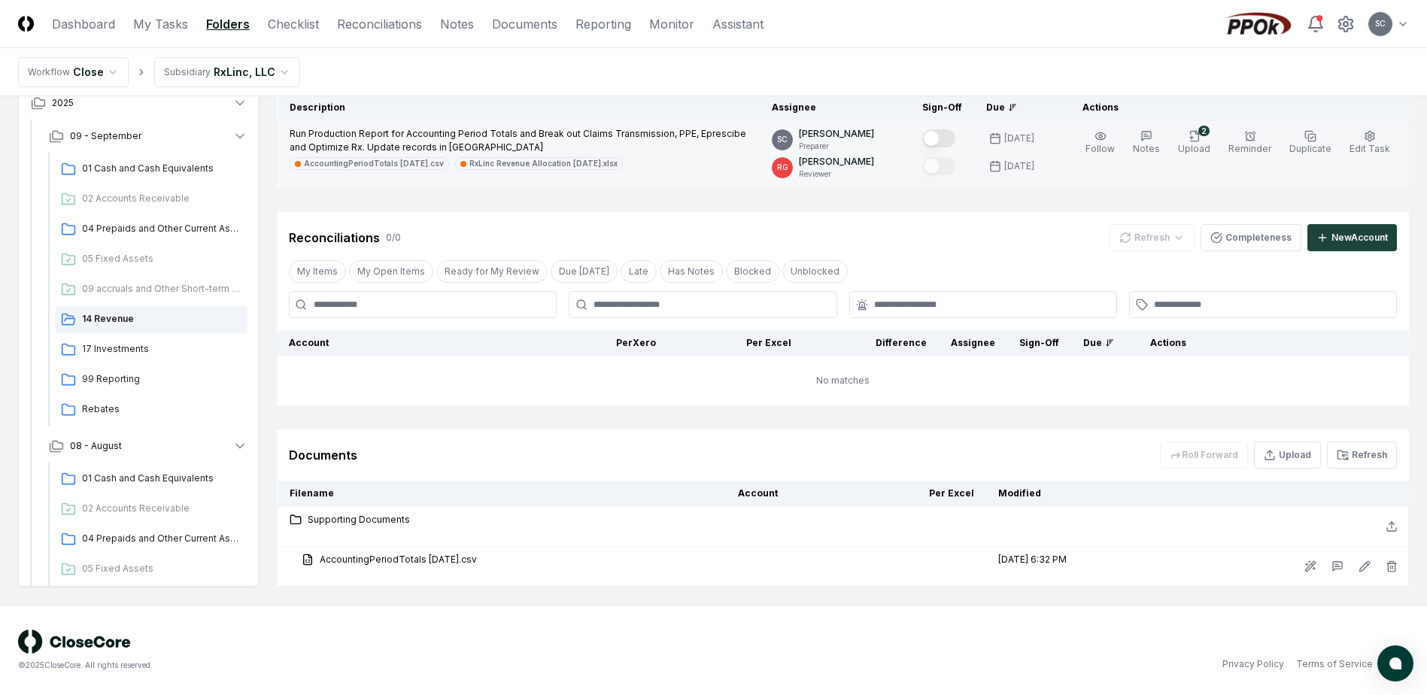
scroll to position [162, 0]
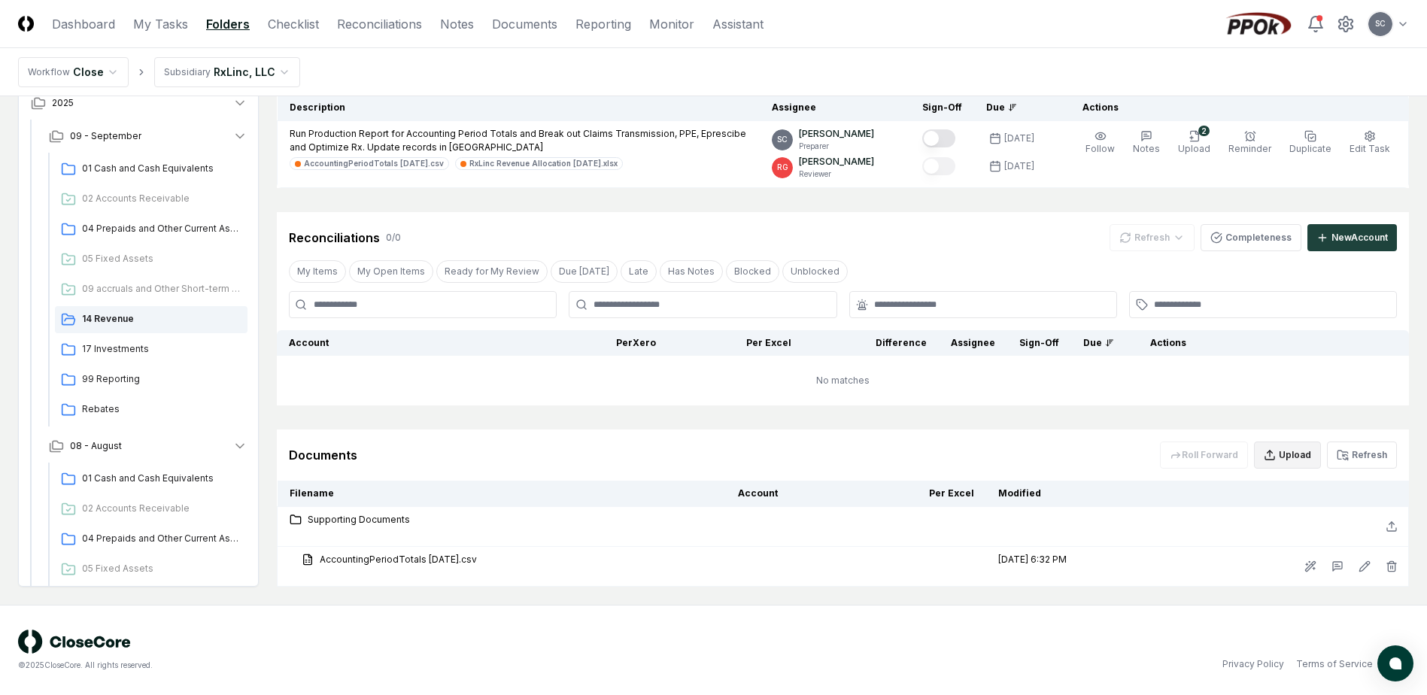
click at [420, 301] on button "Upload" at bounding box center [1287, 455] width 67 height 27
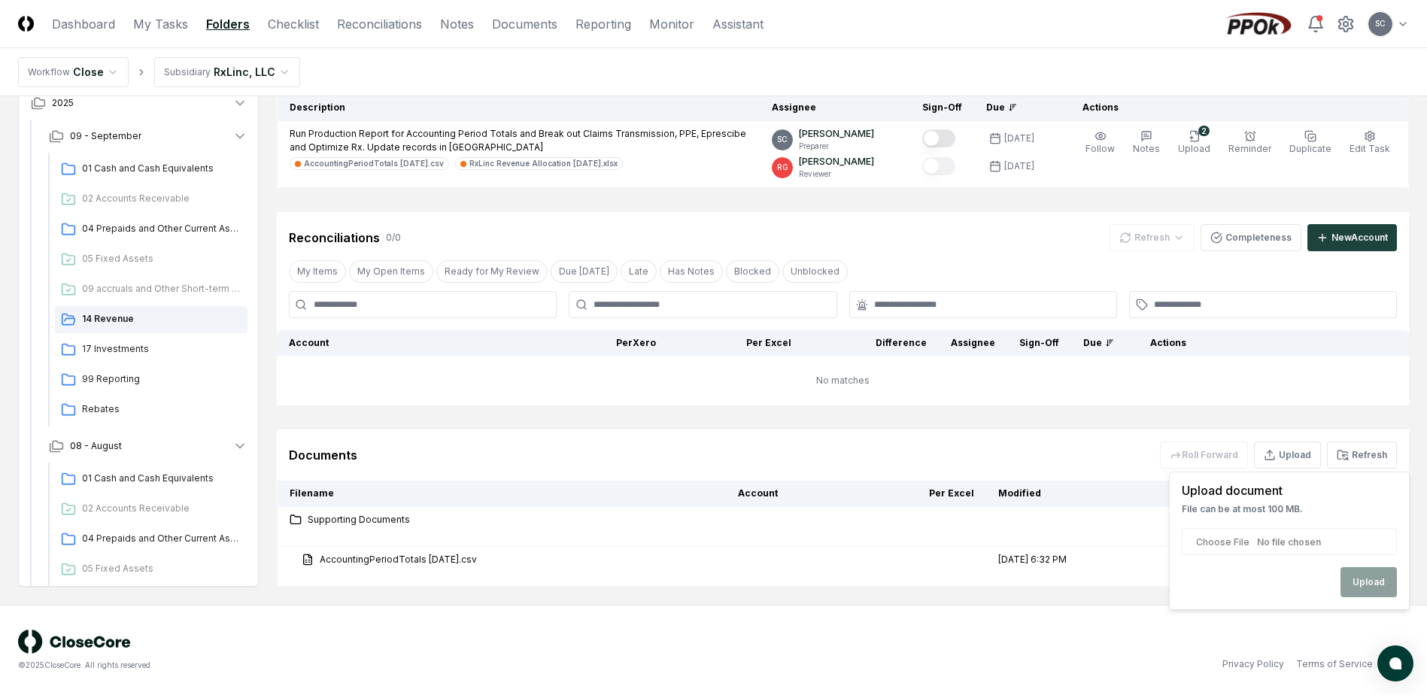
click at [420, 301] on input "file" at bounding box center [1289, 541] width 215 height 27
type input "**********"
click at [420, 301] on button "Upload" at bounding box center [1369, 582] width 56 height 30
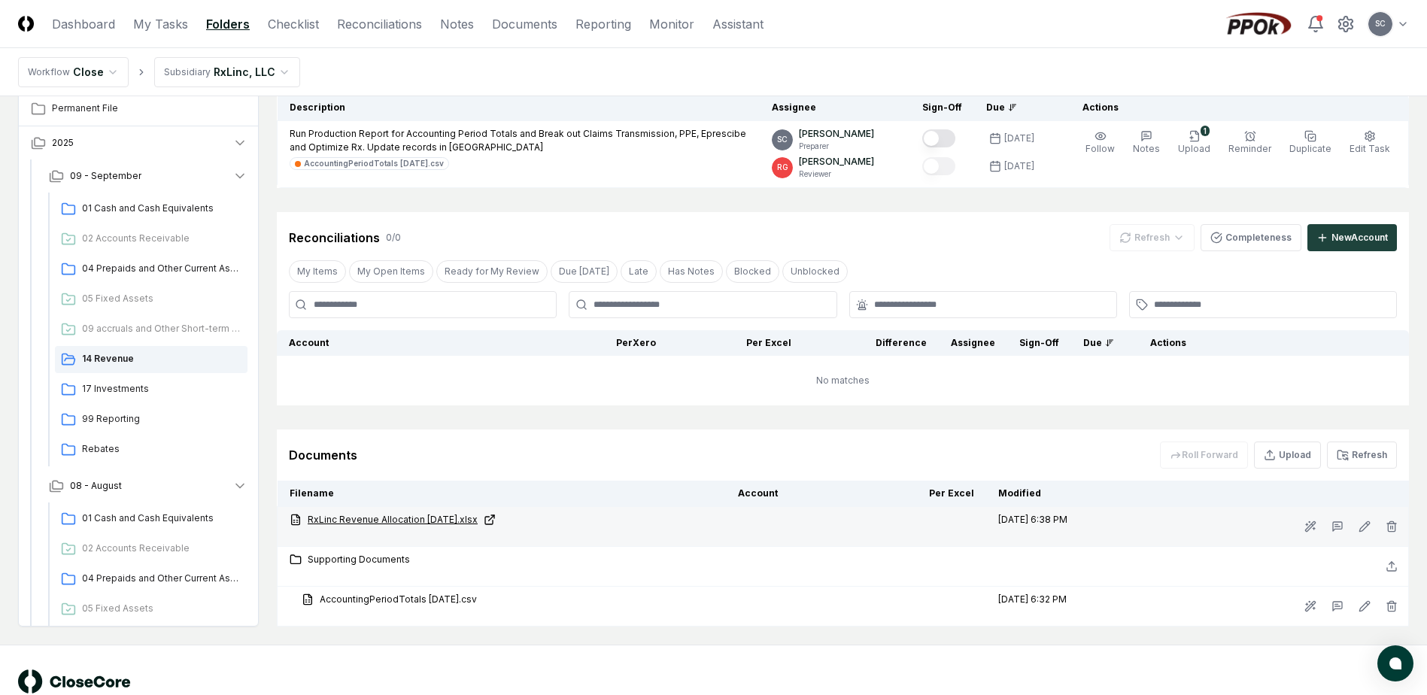
click at [378, 301] on link "RxLinc Revenue Allocation [DATE].xlsx" at bounding box center [502, 520] width 424 height 14
